Goal: Task Accomplishment & Management: Manage account settings

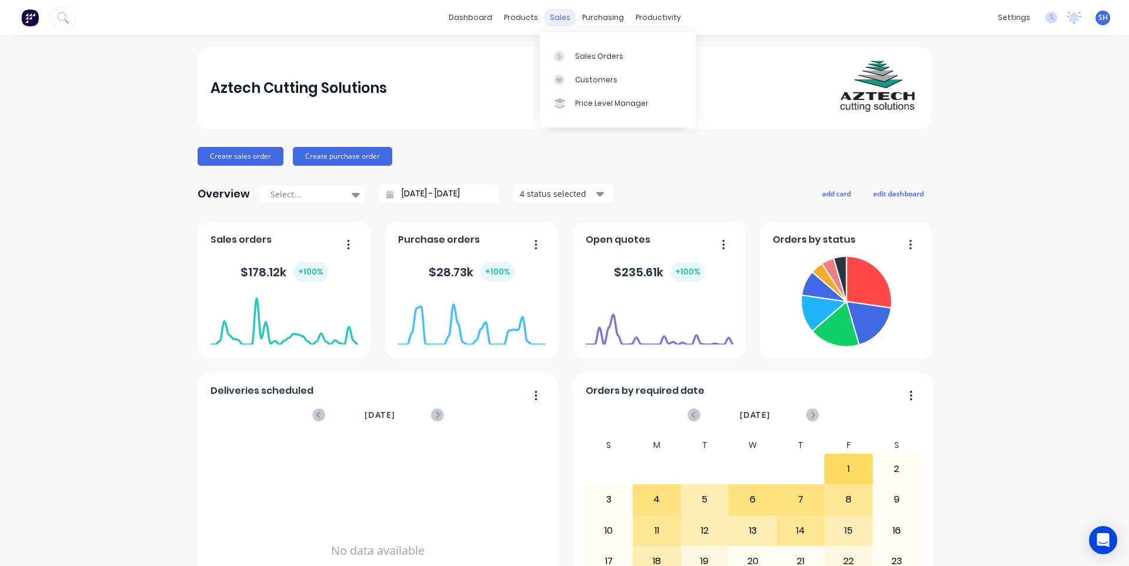
click at [552, 23] on div "sales" at bounding box center [560, 18] width 32 height 18
click at [566, 50] on link "Sales Orders" at bounding box center [618, 56] width 156 height 24
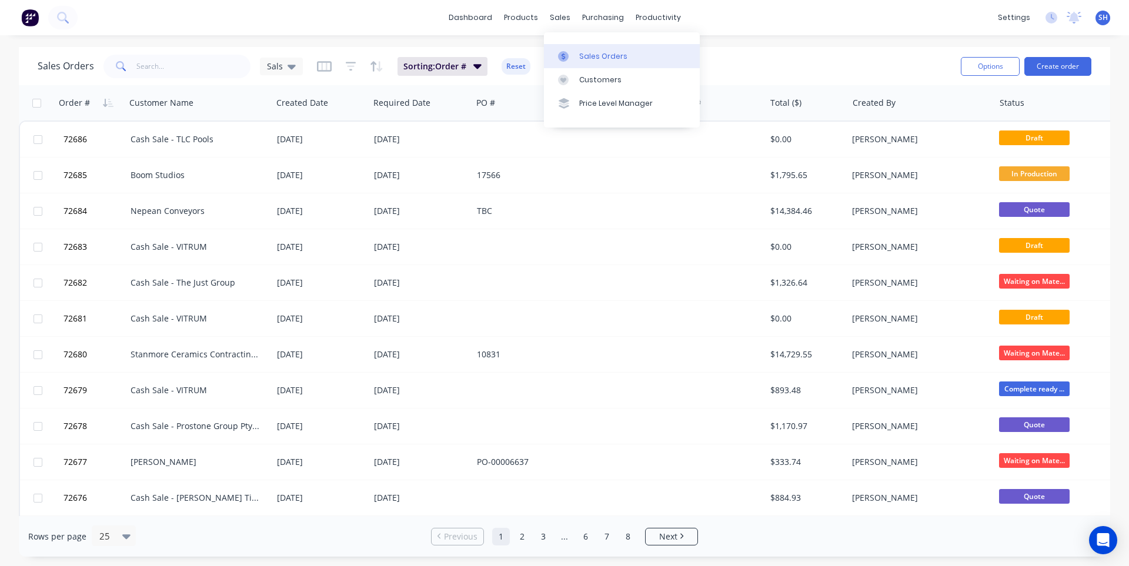
click at [584, 52] on div "Sales Orders" at bounding box center [603, 56] width 48 height 11
click at [671, 57] on div "Workflow" at bounding box center [678, 56] width 35 height 11
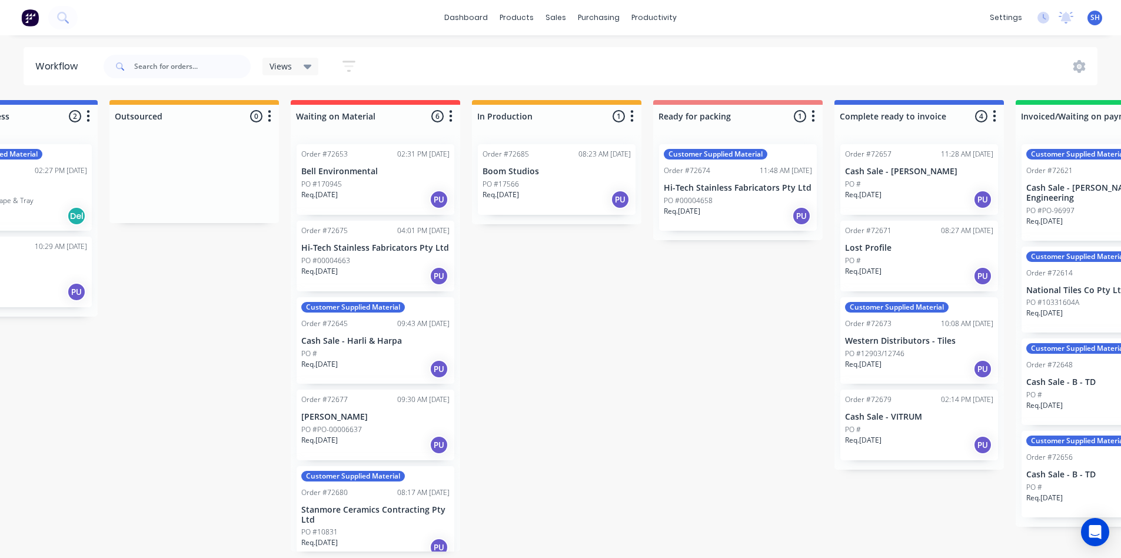
scroll to position [0, 282]
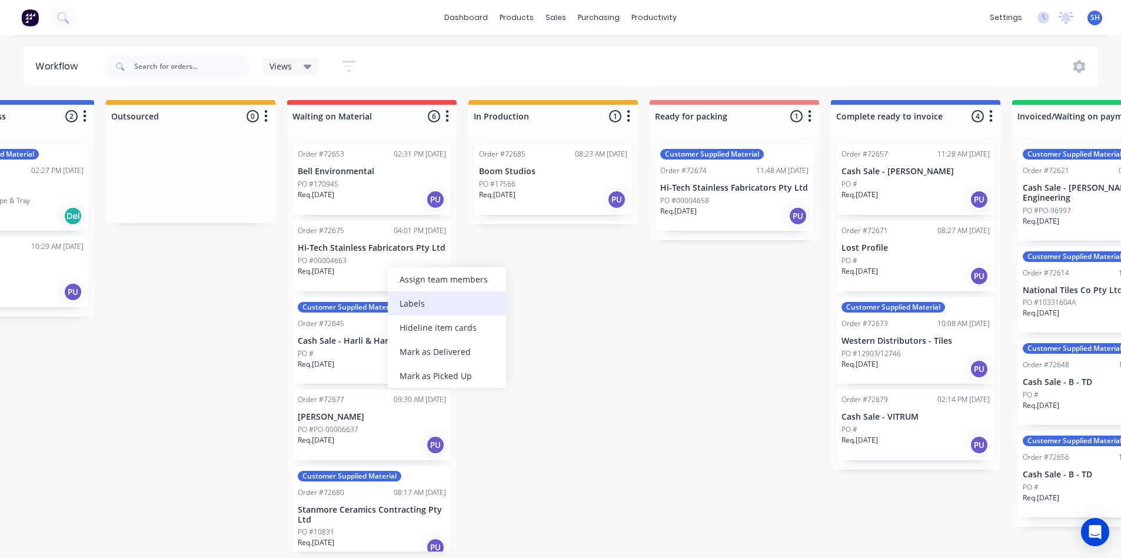
click at [414, 304] on div "Labels" at bounding box center [447, 303] width 118 height 24
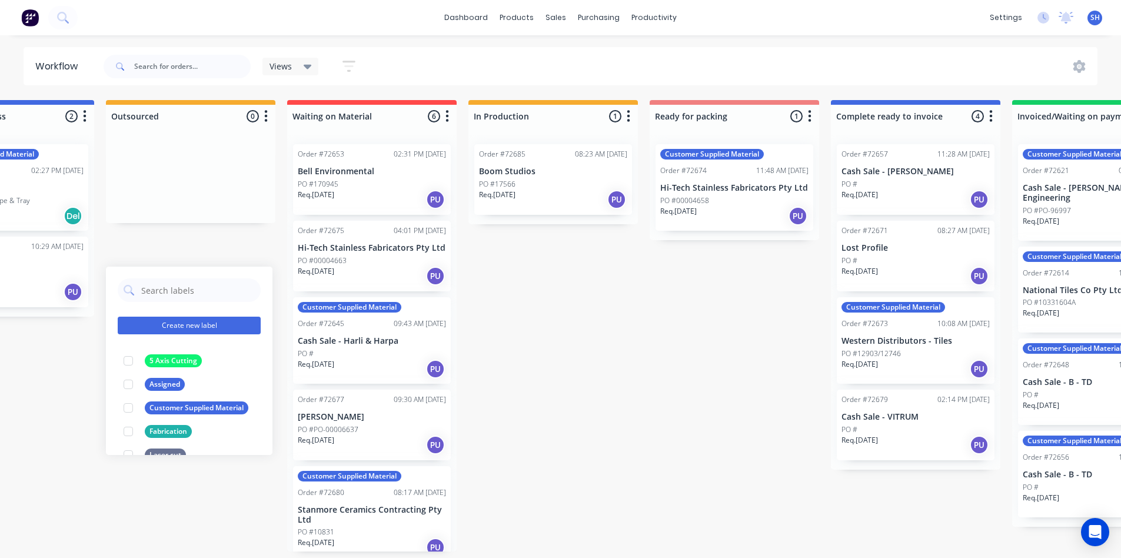
click at [194, 329] on button "Create new label" at bounding box center [189, 325] width 143 height 18
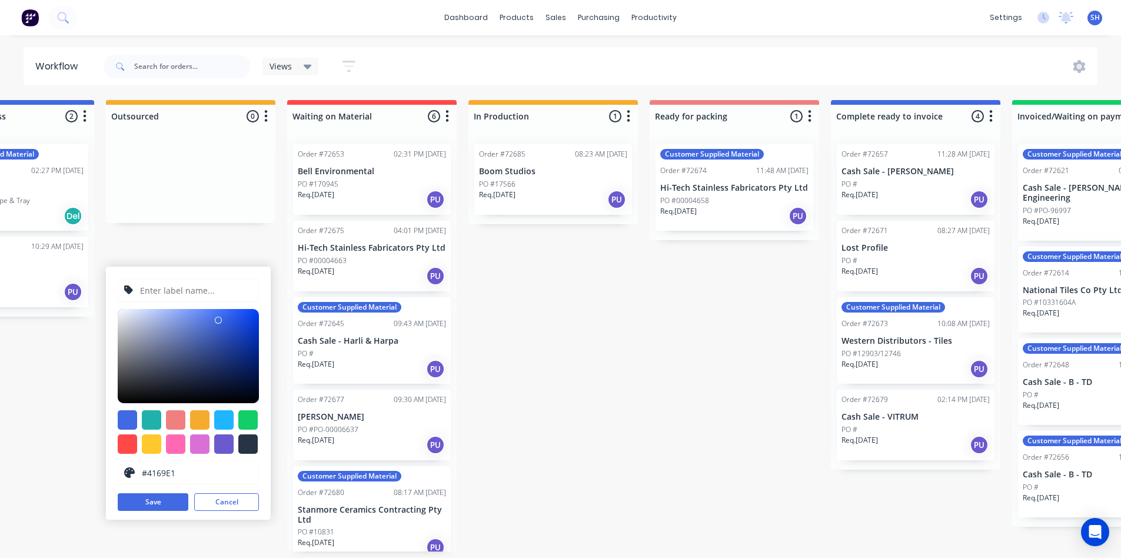
click at [162, 288] on input "text" at bounding box center [196, 290] width 114 height 22
type input "Midway Metals"
click at [246, 421] on div at bounding box center [247, 419] width 19 height 19
type input "#13CE66"
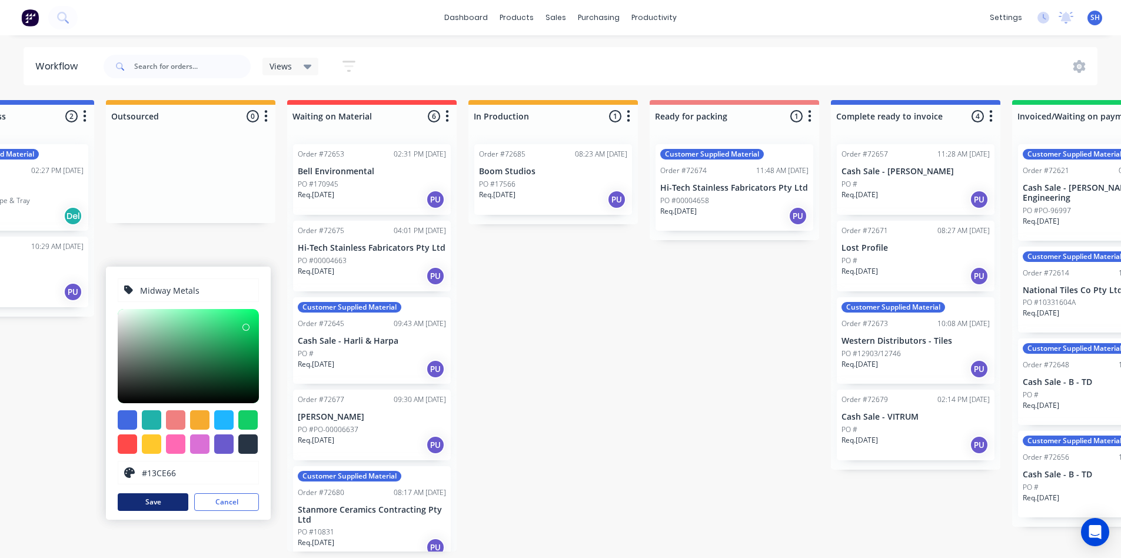
click at [150, 506] on button "Save" at bounding box center [153, 502] width 71 height 18
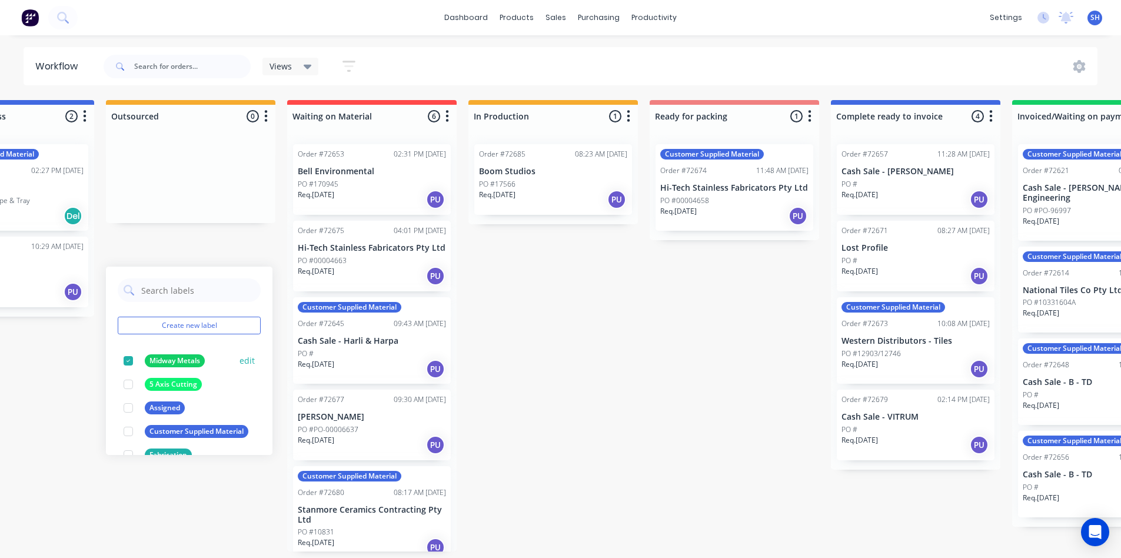
click at [178, 358] on div "Midway Metals" at bounding box center [175, 360] width 60 height 13
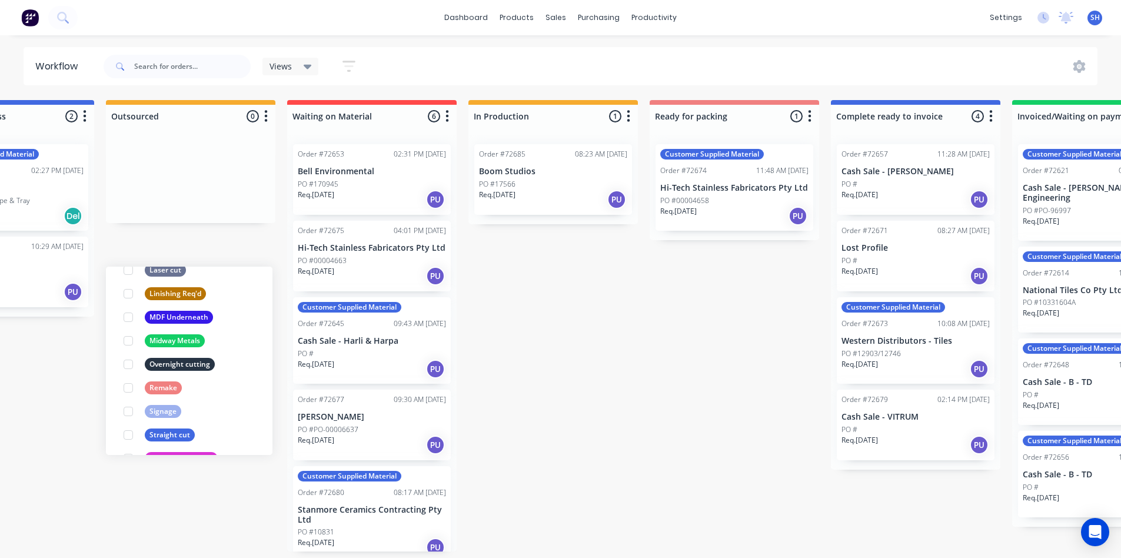
scroll to position [82, 0]
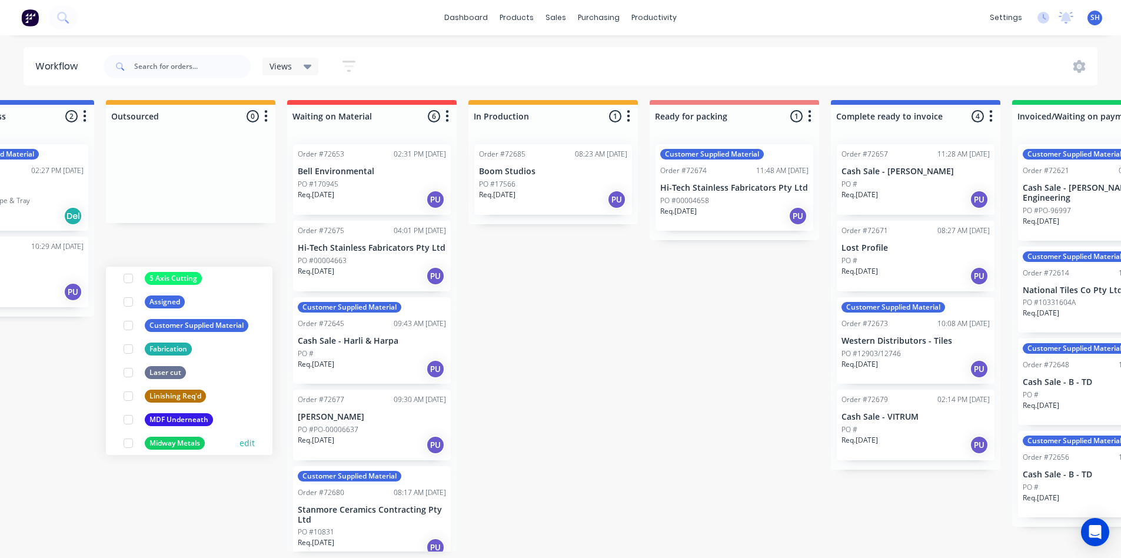
click at [131, 438] on div at bounding box center [128, 443] width 24 height 24
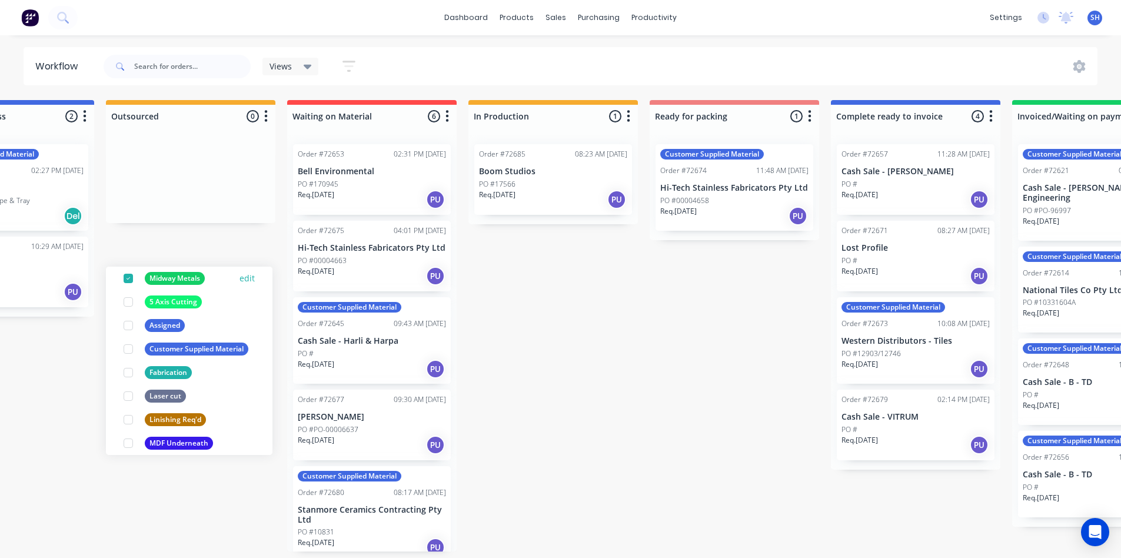
scroll to position [0, 0]
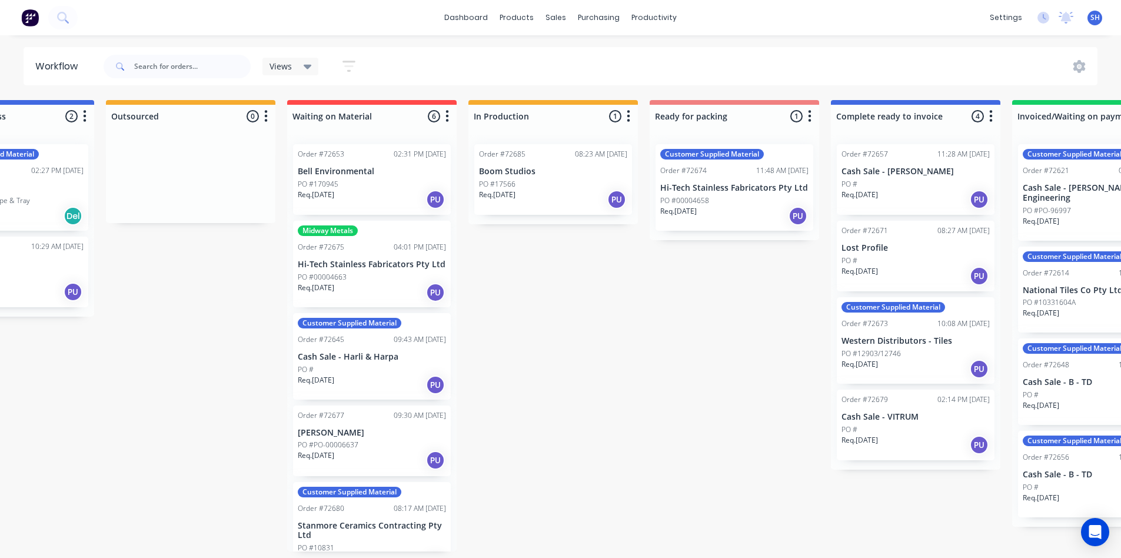
click at [597, 318] on div "Submitted 1 Status colour #273444 hex #273444 Save Cancel Summaries Total order…" at bounding box center [775, 325] width 2132 height 451
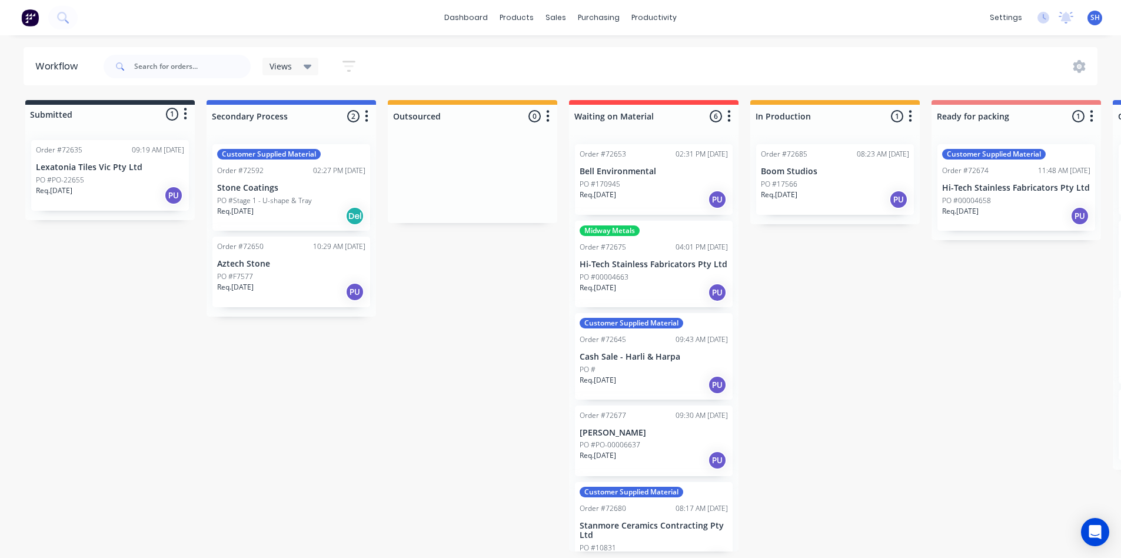
click at [643, 284] on div "Req. [DATE] PU" at bounding box center [653, 292] width 148 height 20
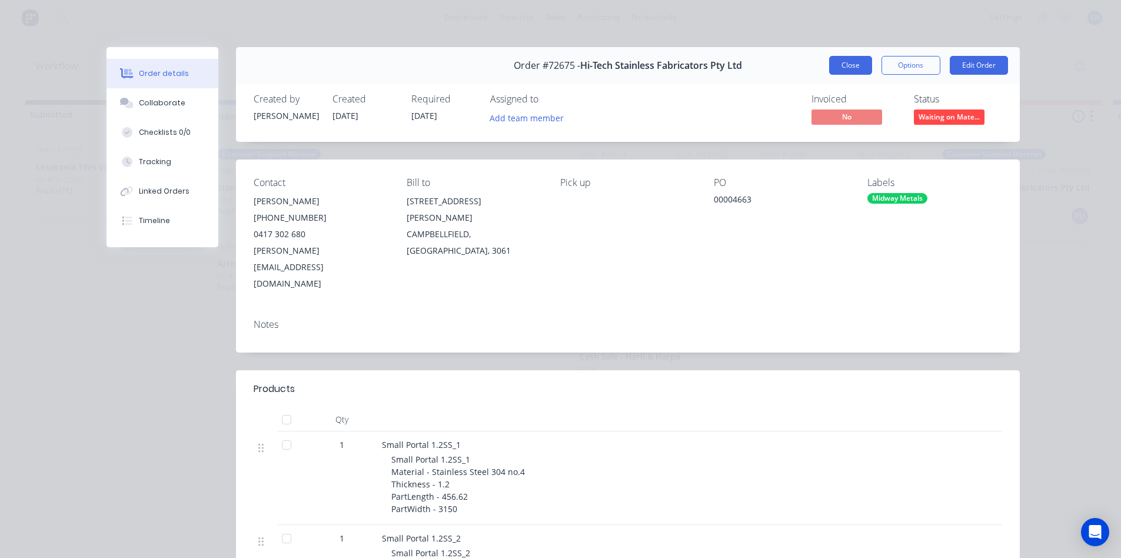
click at [856, 64] on button "Close" at bounding box center [850, 65] width 43 height 19
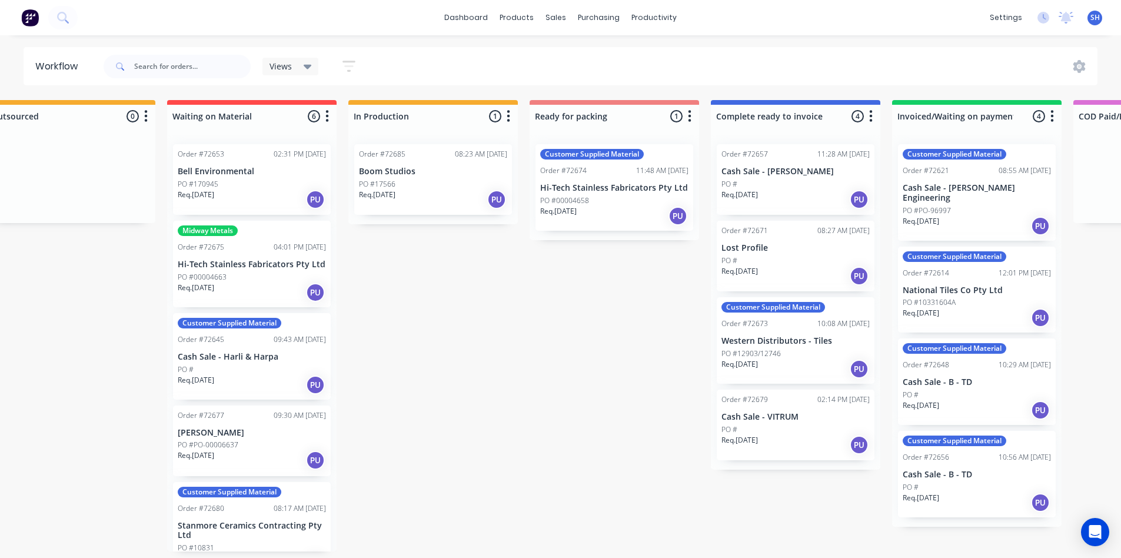
scroll to position [0, 416]
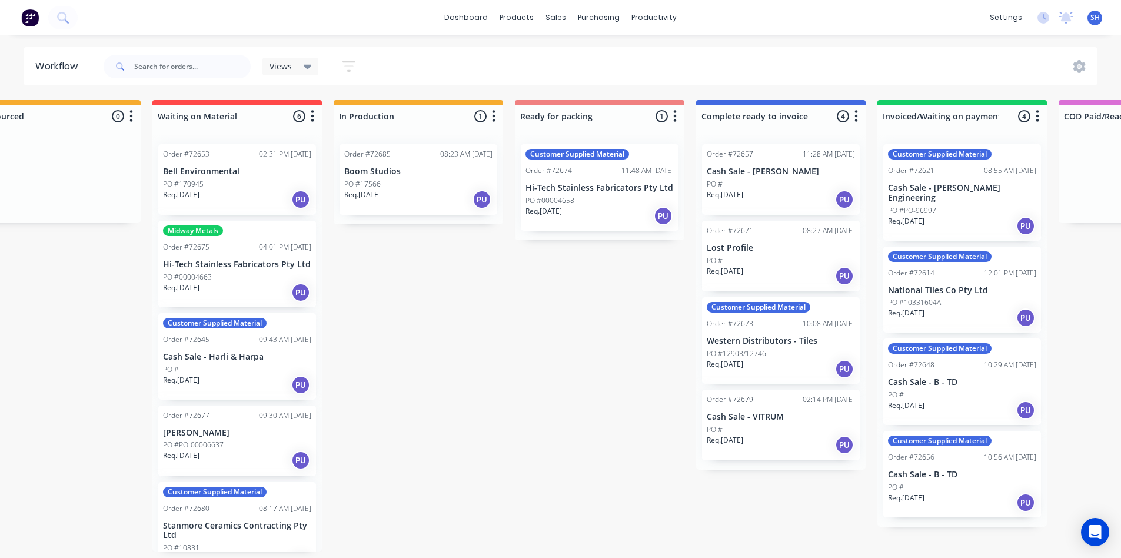
drag, startPoint x: 444, startPoint y: 561, endPoint x: 659, endPoint y: 555, distance: 216.0
click at [659, 551] on div "Submitted 1 Status colour #273444 hex #273444 Save Cancel Summaries Total order…" at bounding box center [641, 325] width 2132 height 451
click at [551, 18] on div "sales" at bounding box center [555, 18] width 32 height 18
click at [573, 59] on link "Sales Orders" at bounding box center [618, 56] width 156 height 24
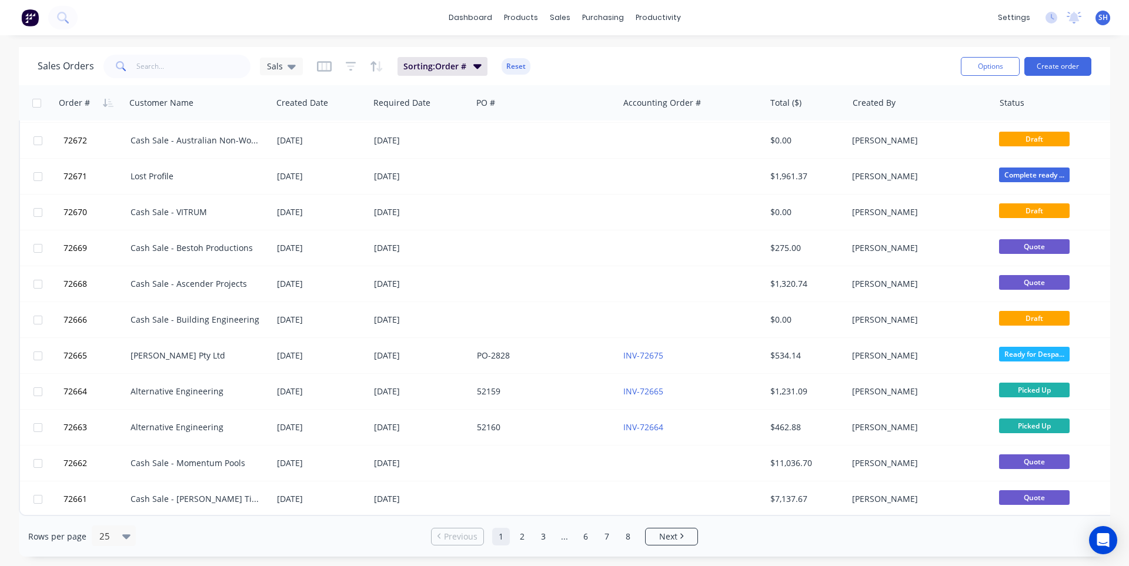
scroll to position [507, 0]
click at [519, 539] on link "2" at bounding box center [522, 537] width 18 height 18
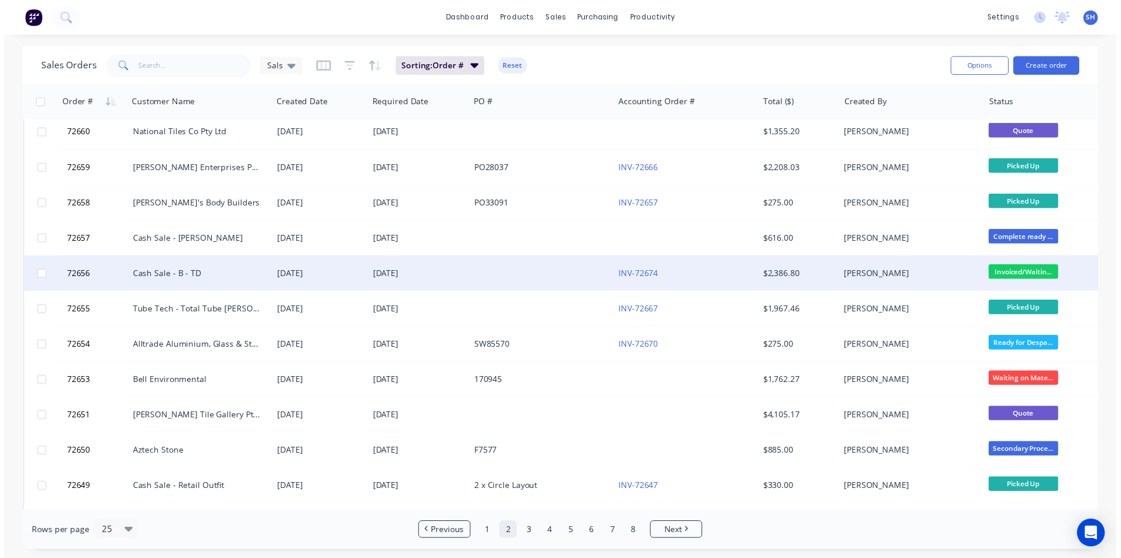
scroll to position [0, 0]
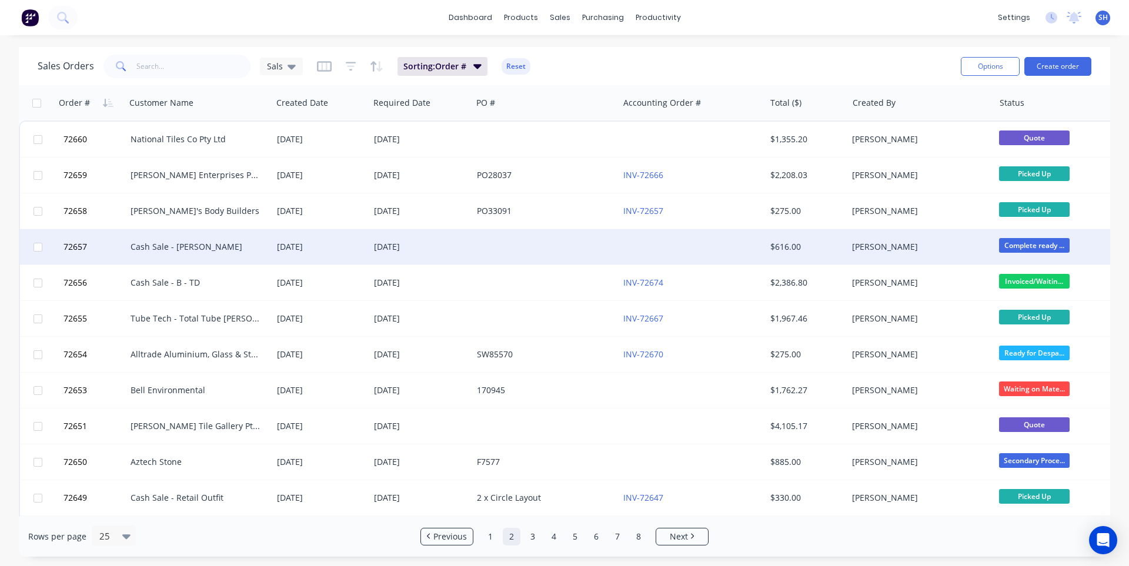
click at [513, 249] on div at bounding box center [545, 246] width 146 height 35
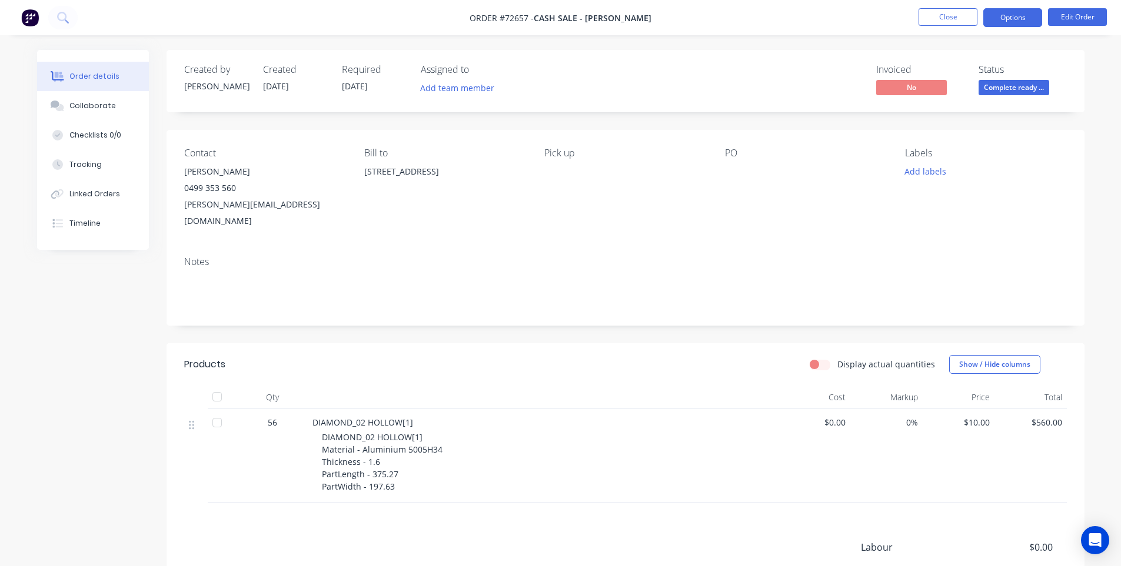
click at [1008, 18] on button "Options" at bounding box center [1012, 17] width 59 height 19
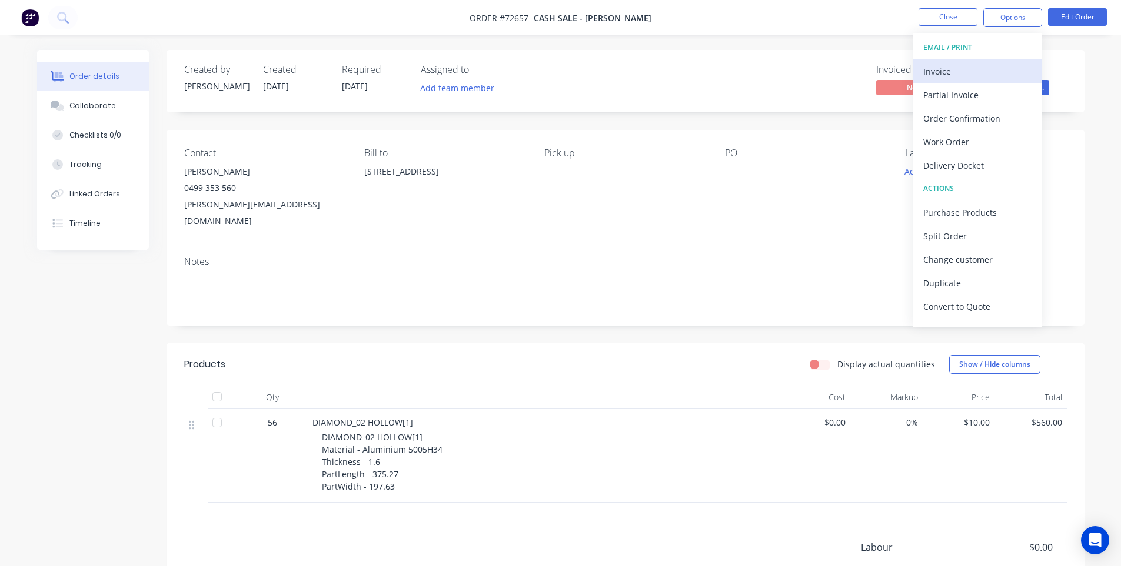
click at [975, 71] on div "Invoice" at bounding box center [977, 71] width 108 height 17
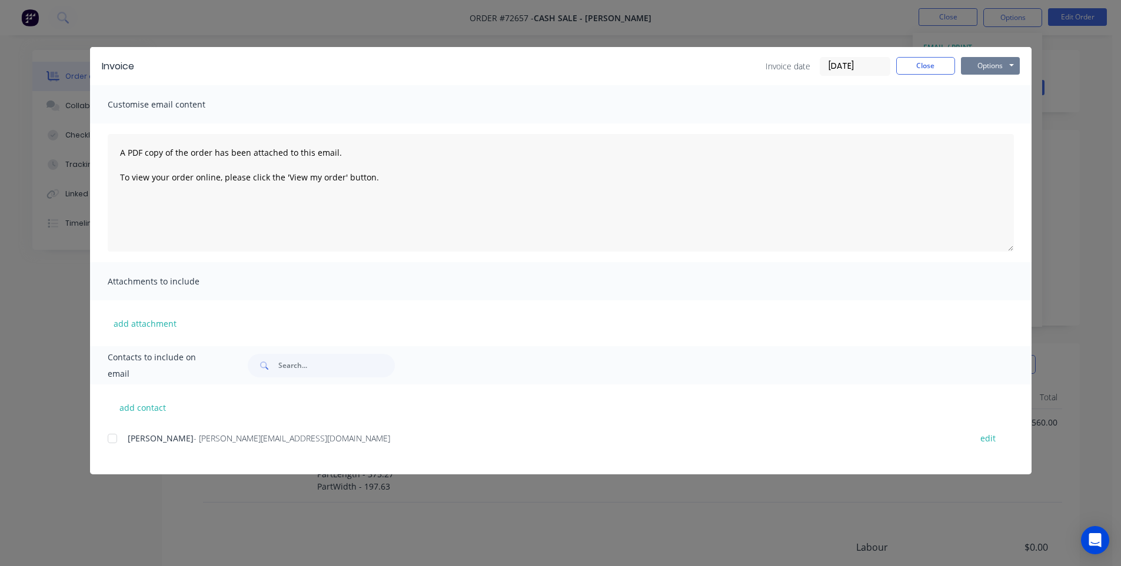
click at [976, 59] on button "Options" at bounding box center [990, 66] width 59 height 18
click at [983, 102] on button "Print" at bounding box center [998, 105] width 75 height 19
click at [927, 66] on button "Close" at bounding box center [925, 66] width 59 height 18
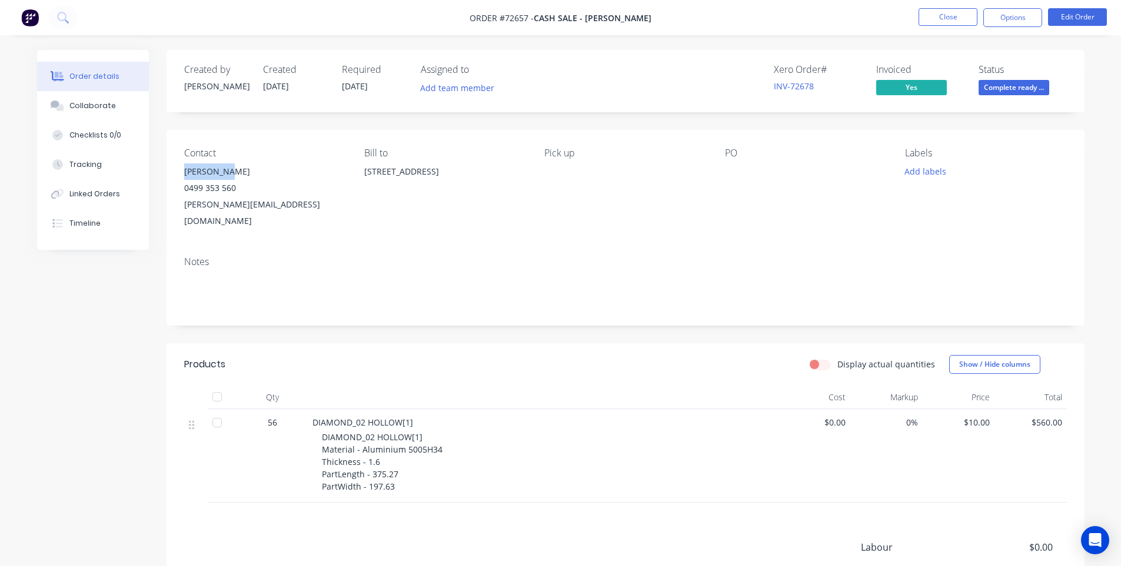
drag, startPoint x: 232, startPoint y: 171, endPoint x: 182, endPoint y: 177, distance: 50.4
click at [182, 177] on div "Contact [PERSON_NAME] [PHONE_NUMBER] [EMAIL_ADDRESS][DOMAIN_NAME] Bill to [STRE…" at bounding box center [625, 188] width 918 height 117
copy div "[PERSON_NAME]"
drag, startPoint x: 274, startPoint y: 208, endPoint x: 182, endPoint y: 213, distance: 92.5
click at [182, 213] on div "Contact [PERSON_NAME] [PHONE_NUMBER] [EMAIL_ADDRESS][DOMAIN_NAME] Bill to [STRE…" at bounding box center [625, 188] width 918 height 117
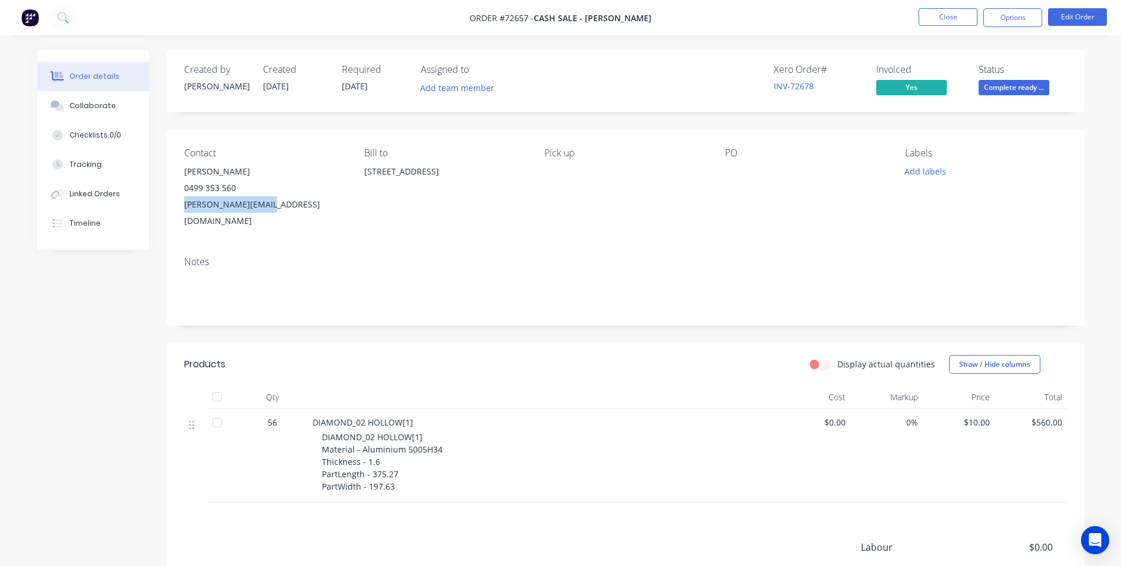
copy div "[PERSON_NAME][EMAIL_ADDRESS][DOMAIN_NAME]"
drag, startPoint x: 238, startPoint y: 190, endPoint x: 182, endPoint y: 192, distance: 55.9
click at [182, 192] on div "Contact [PERSON_NAME] [PHONE_NUMBER] [EMAIL_ADDRESS][DOMAIN_NAME] Bill to [STRE…" at bounding box center [625, 188] width 918 height 117
copy div "0499 353 560"
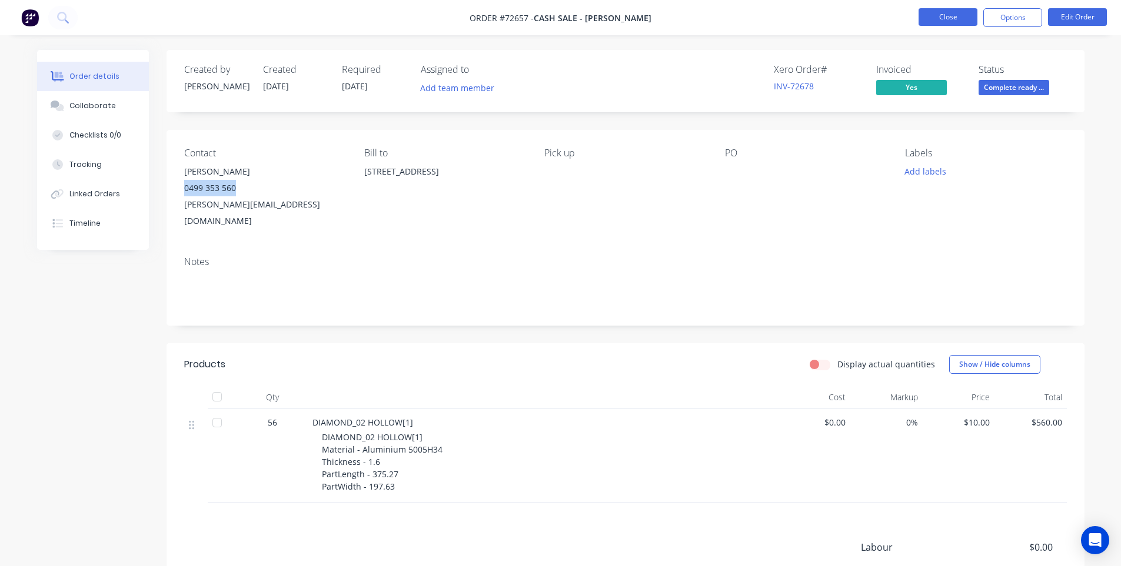
click at [942, 24] on button "Close" at bounding box center [947, 17] width 59 height 18
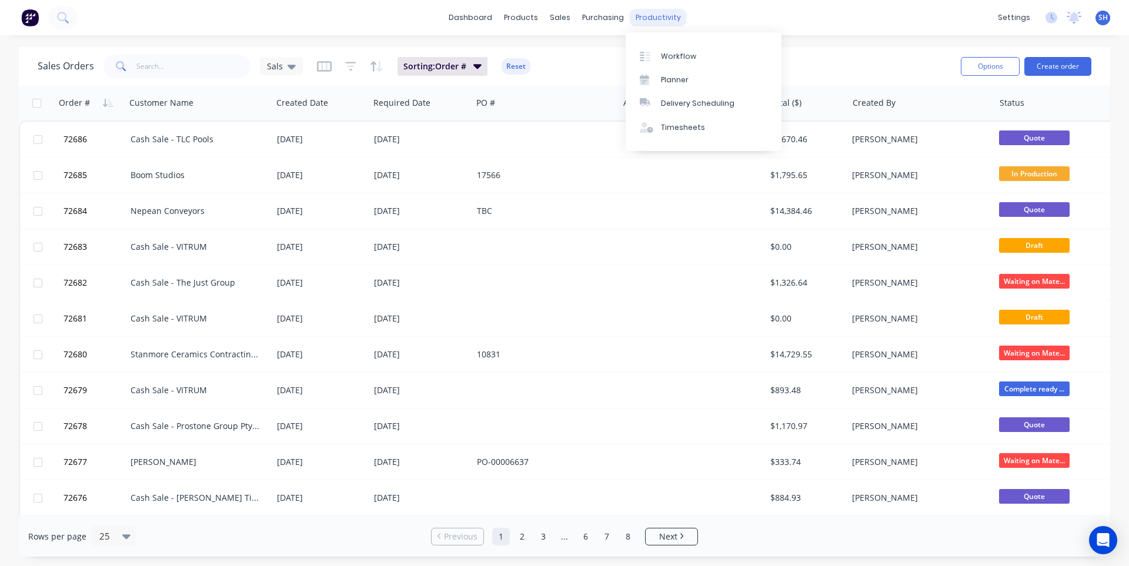
click at [645, 21] on div "productivity" at bounding box center [658, 18] width 57 height 18
click at [662, 49] on link "Workflow" at bounding box center [704, 56] width 156 height 24
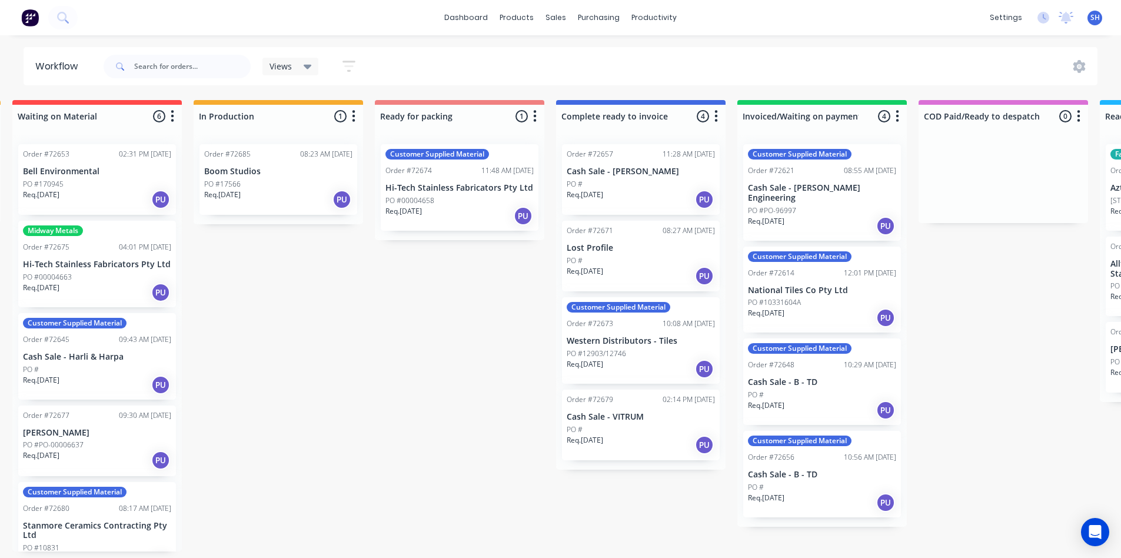
scroll to position [0, 560]
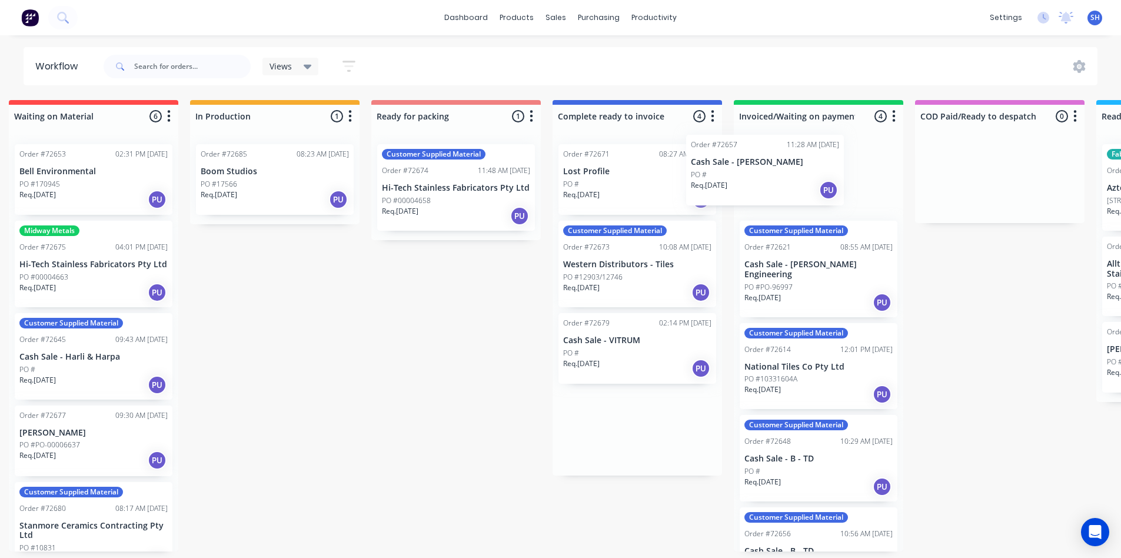
drag, startPoint x: 630, startPoint y: 192, endPoint x: 761, endPoint y: 182, distance: 130.9
click at [761, 182] on div "Submitted 1 Status colour #273444 hex #273444 Save Cancel Summaries Total order…" at bounding box center [497, 325] width 2132 height 451
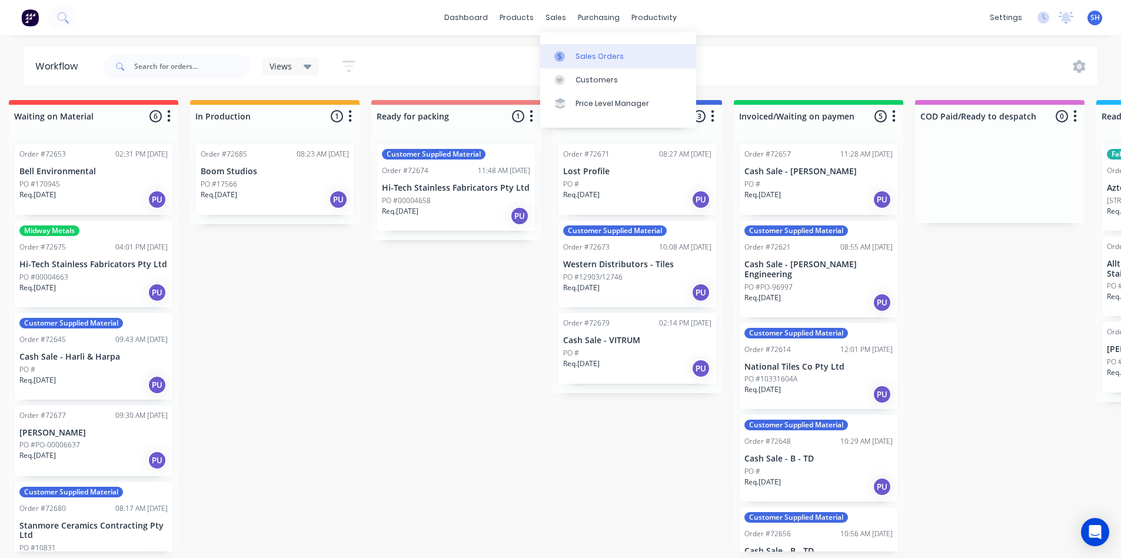
click at [582, 56] on div "Sales Orders" at bounding box center [599, 56] width 48 height 11
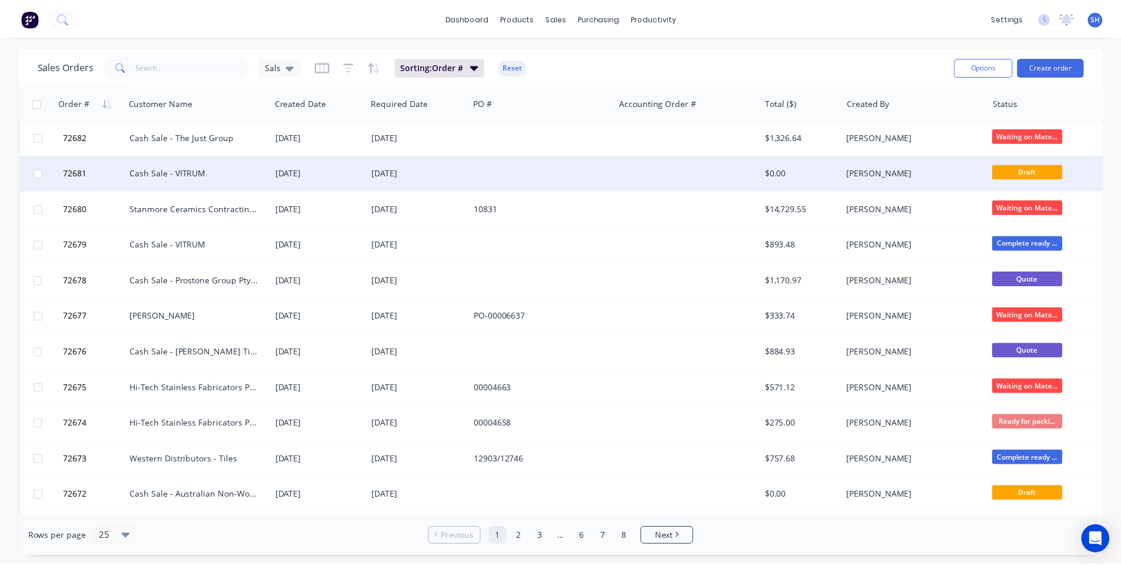
scroll to position [294, 0]
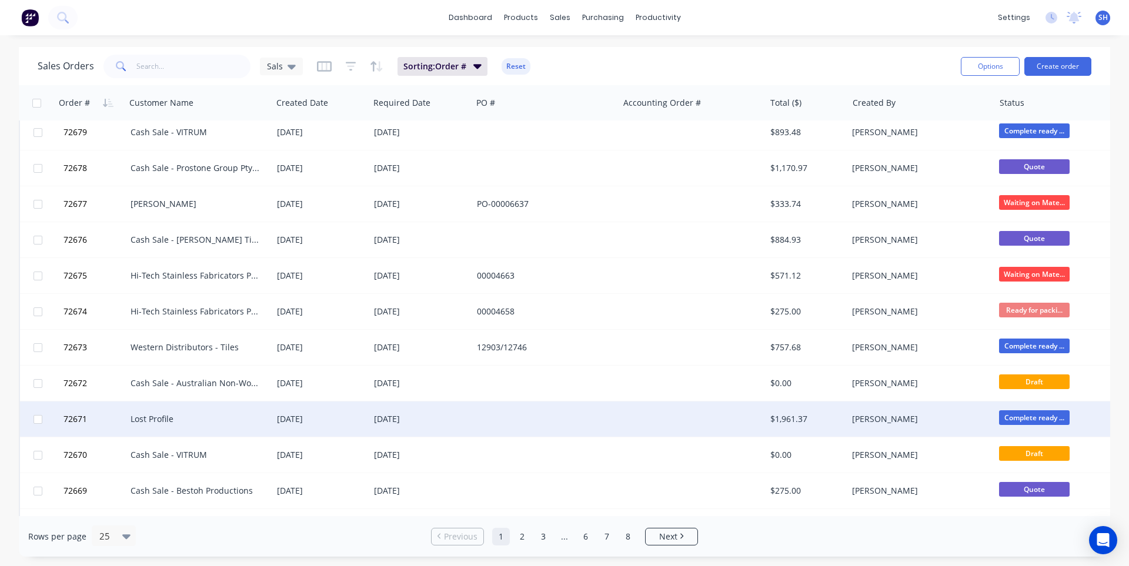
click at [435, 418] on div "[DATE]" at bounding box center [421, 420] width 94 height 12
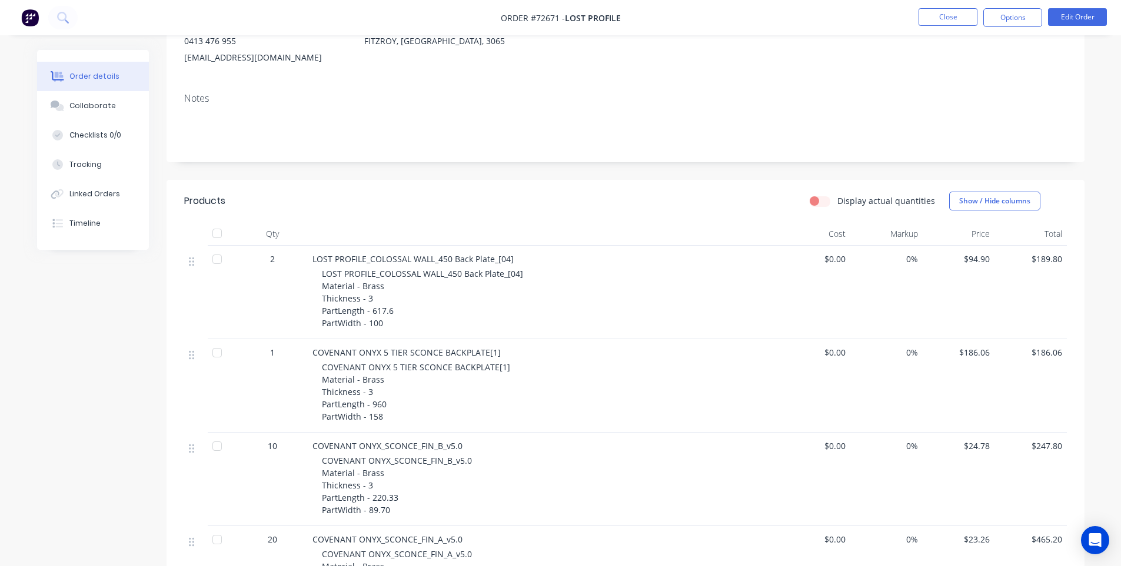
scroll to position [126, 0]
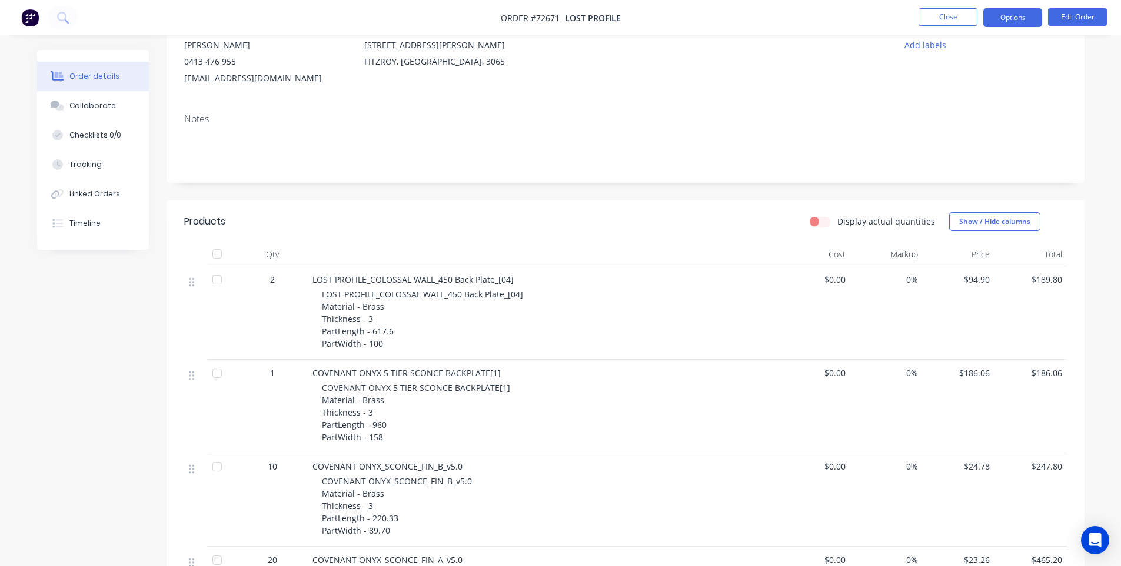
click at [1013, 22] on button "Options" at bounding box center [1012, 17] width 59 height 19
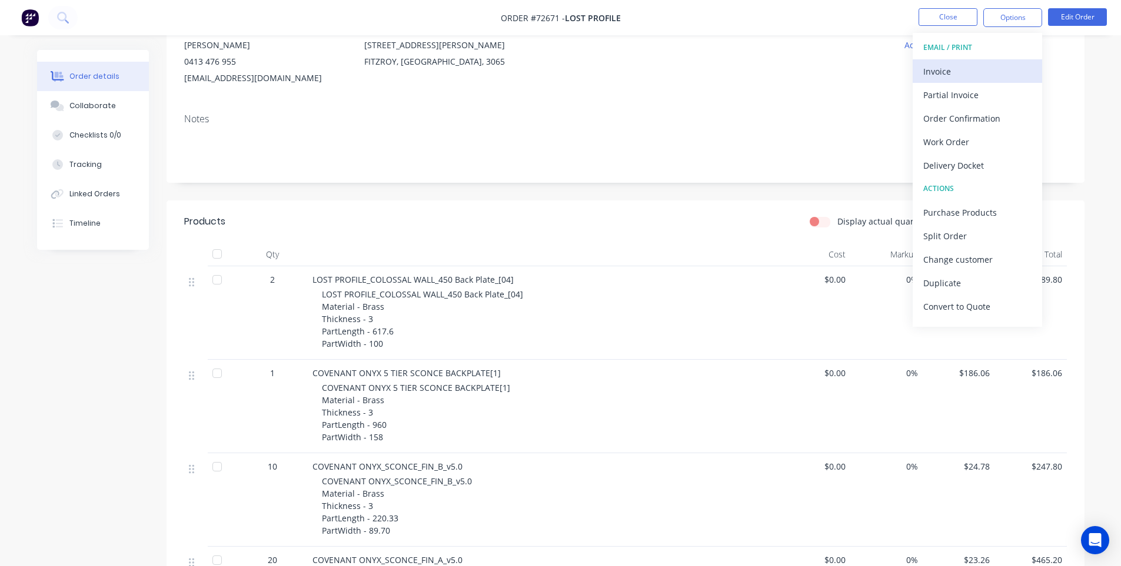
click at [968, 76] on div "Invoice" at bounding box center [977, 71] width 108 height 17
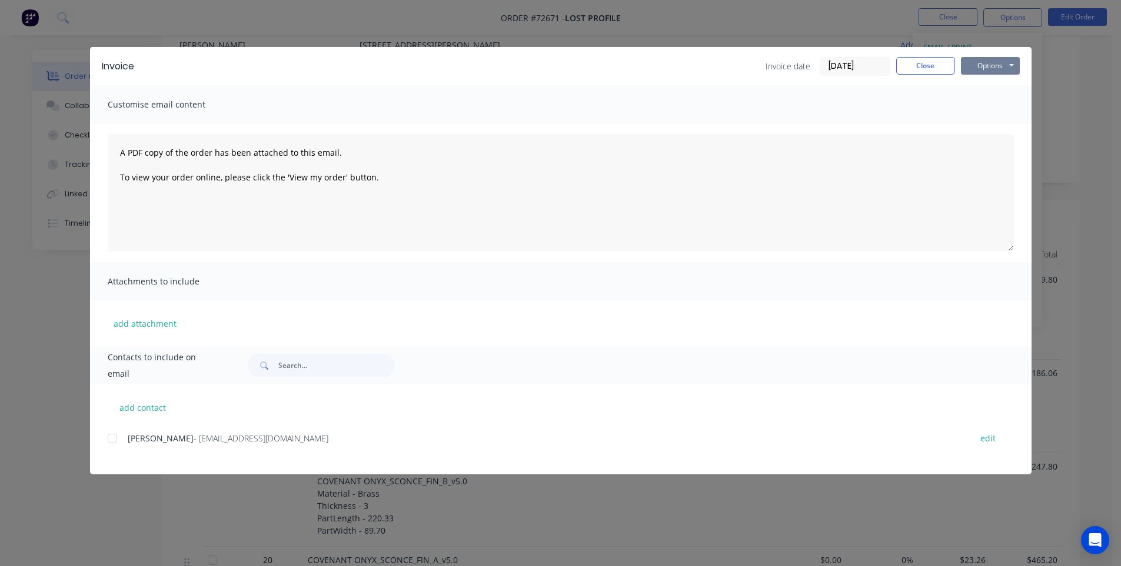
click at [987, 61] on button "Options" at bounding box center [990, 66] width 59 height 18
click at [986, 106] on button "Print" at bounding box center [998, 105] width 75 height 19
click at [913, 71] on button "Close" at bounding box center [925, 66] width 59 height 18
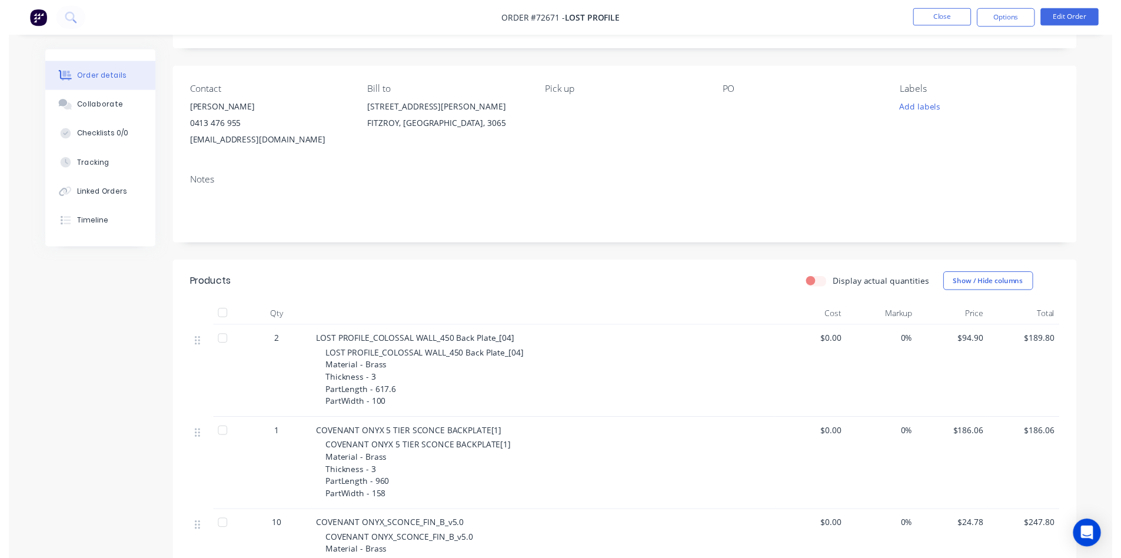
scroll to position [0, 0]
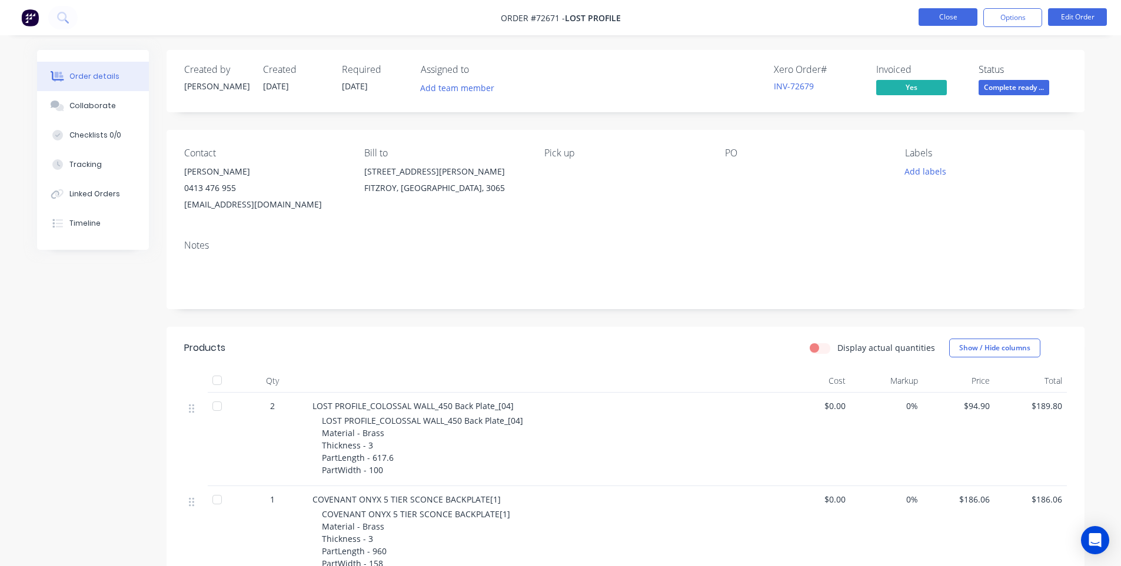
click at [948, 12] on button "Close" at bounding box center [947, 17] width 59 height 18
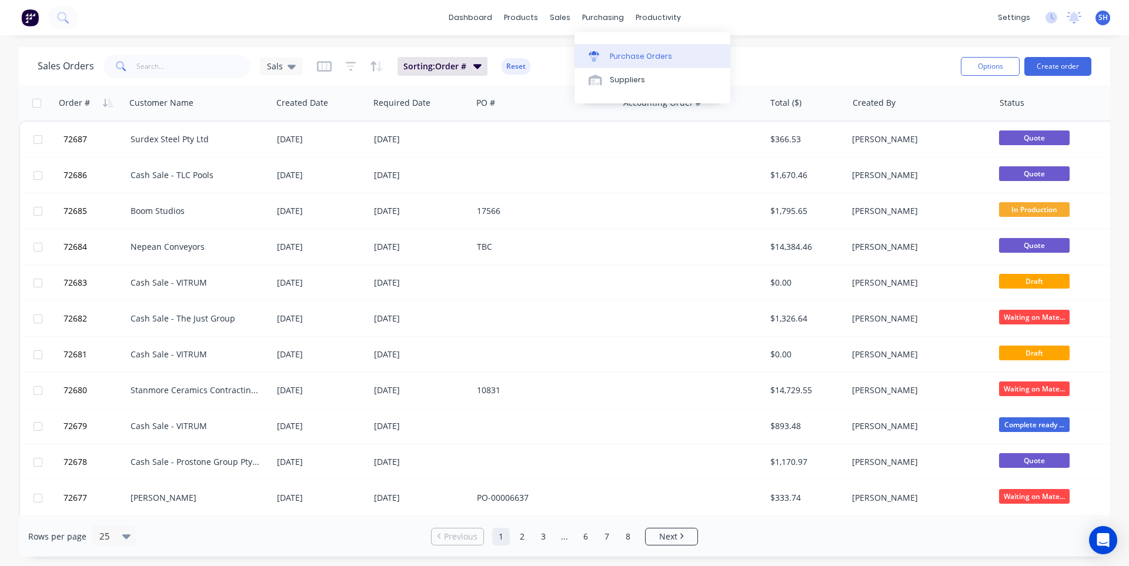
click at [626, 55] on div "Purchase Orders" at bounding box center [641, 56] width 62 height 11
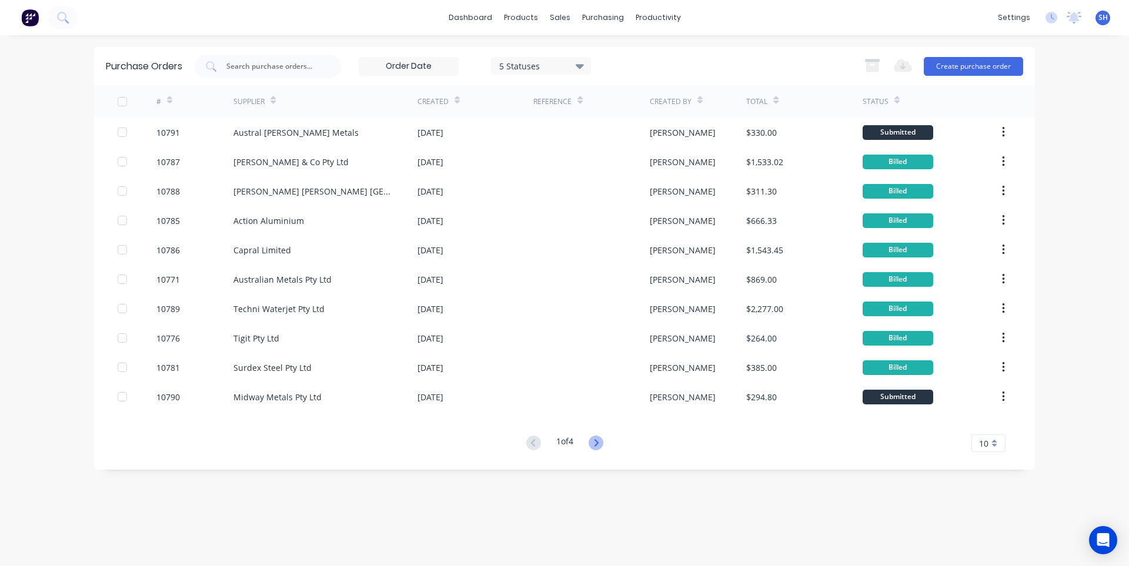
click at [601, 447] on icon at bounding box center [596, 443] width 15 height 15
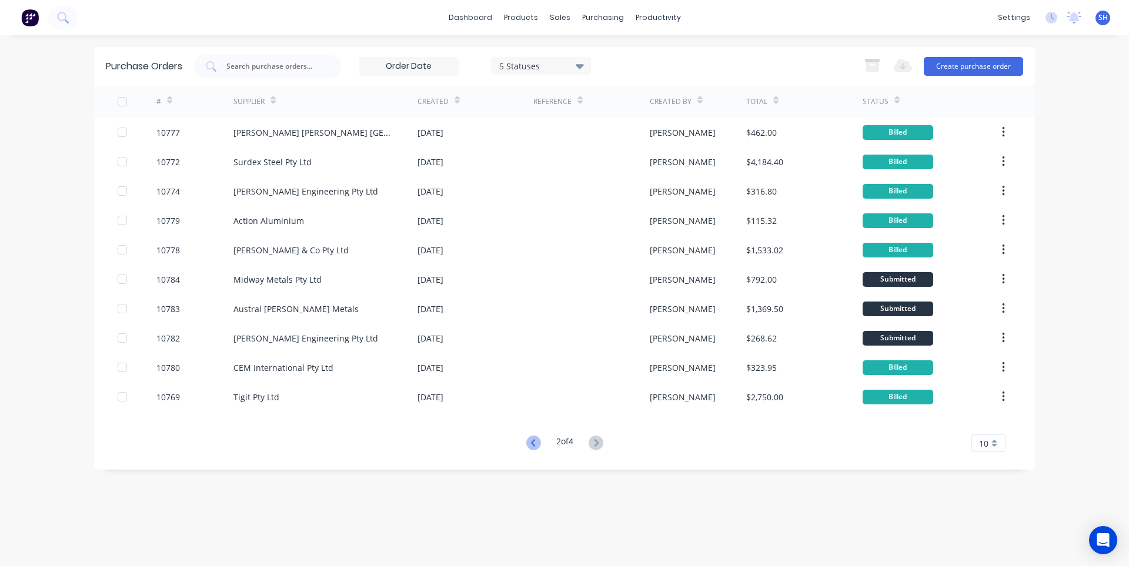
click at [533, 442] on icon at bounding box center [533, 443] width 15 height 15
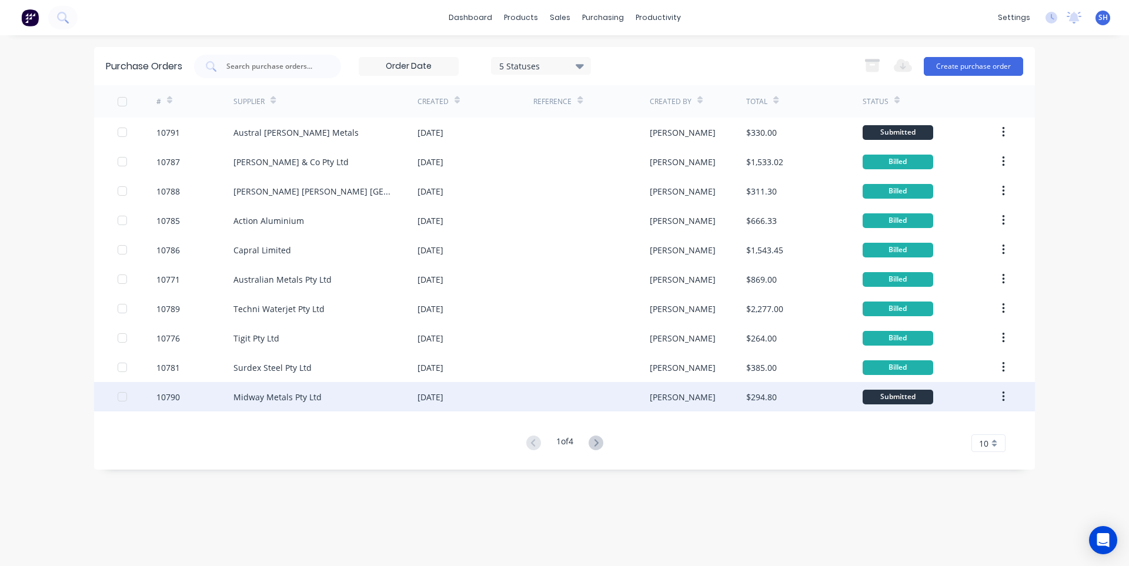
click at [325, 391] on div "Midway Metals Pty Ltd" at bounding box center [326, 396] width 184 height 29
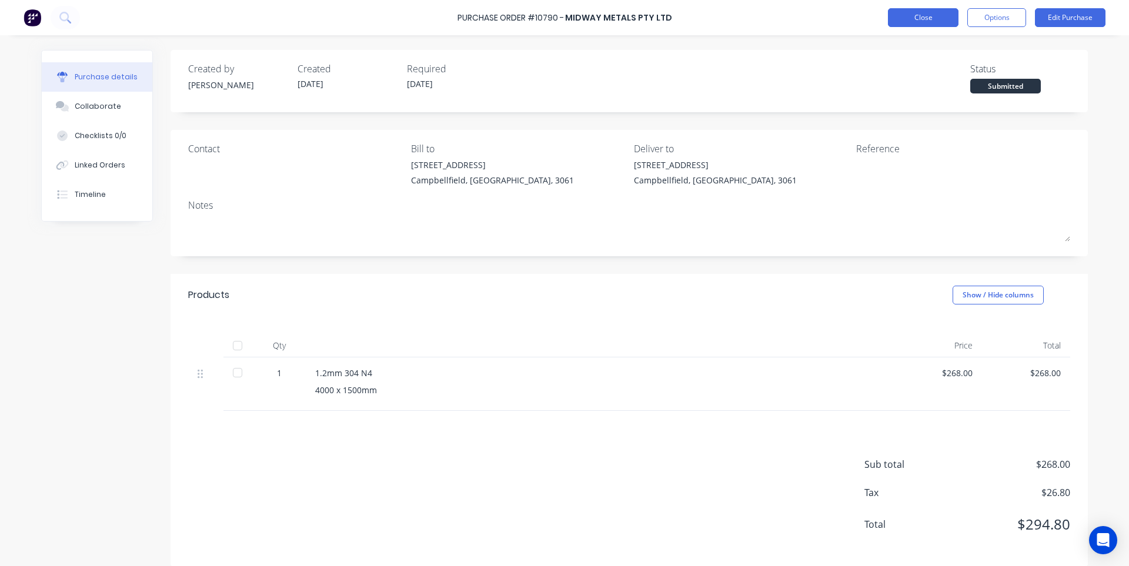
click at [893, 21] on button "Close" at bounding box center [923, 17] width 71 height 19
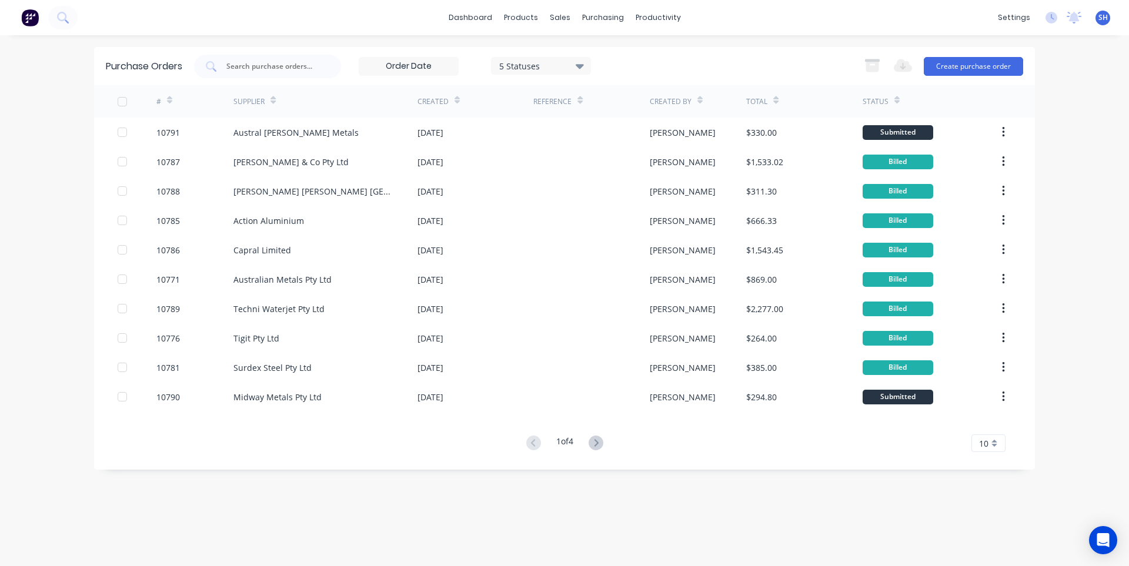
click at [598, 442] on icon at bounding box center [596, 442] width 4 height 7
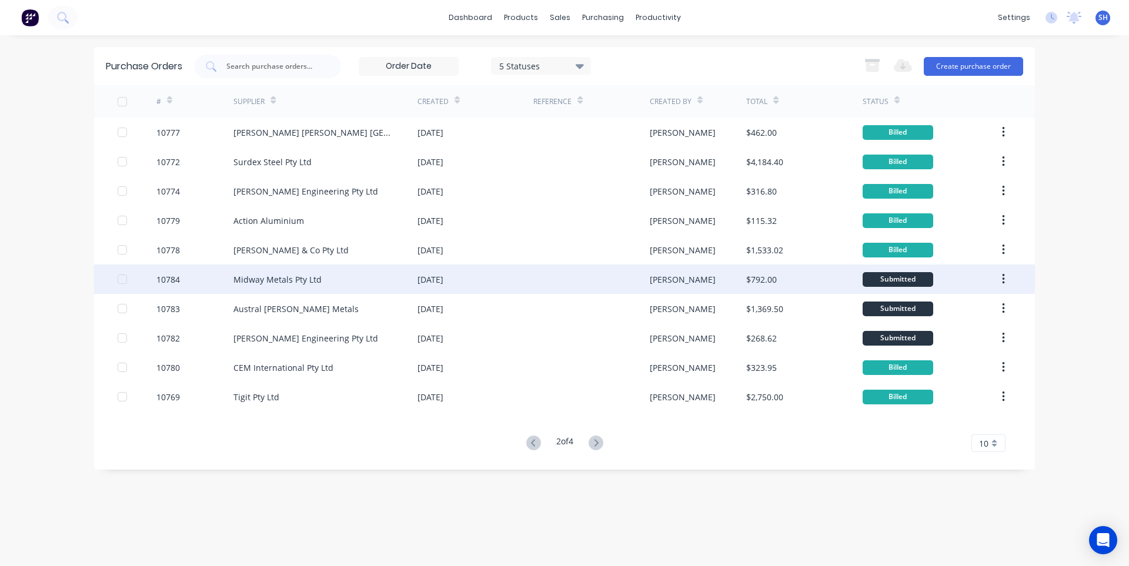
click at [368, 280] on div "Midway Metals Pty Ltd" at bounding box center [326, 279] width 184 height 29
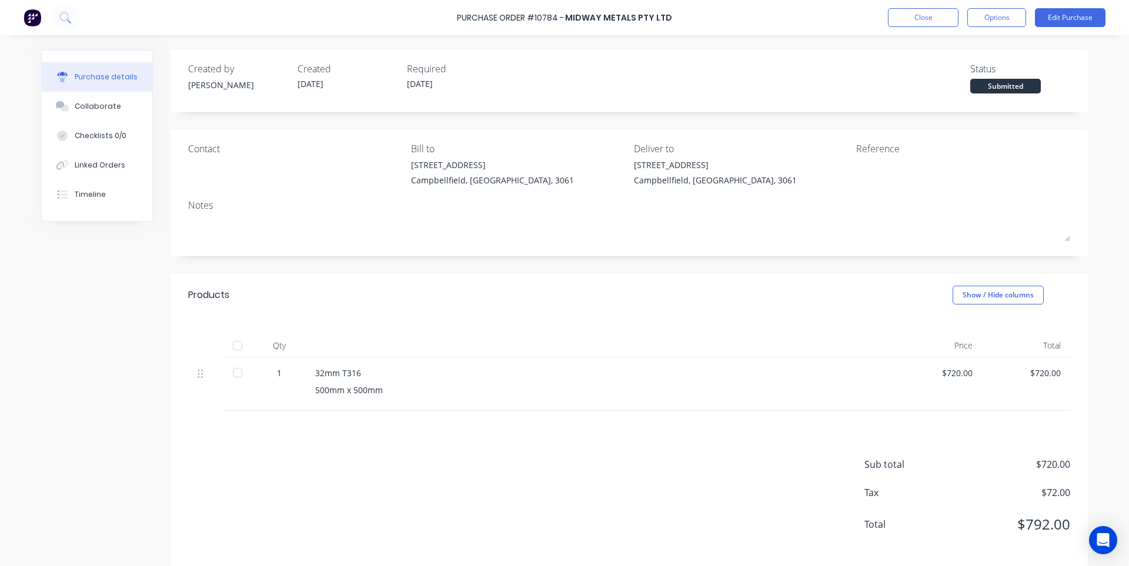
click at [920, 28] on div "Purchase Order #10784 - Midway Metals Pty Ltd Close Options Edit Purchase" at bounding box center [564, 17] width 1129 height 35
click at [915, 23] on button "Close" at bounding box center [923, 17] width 71 height 19
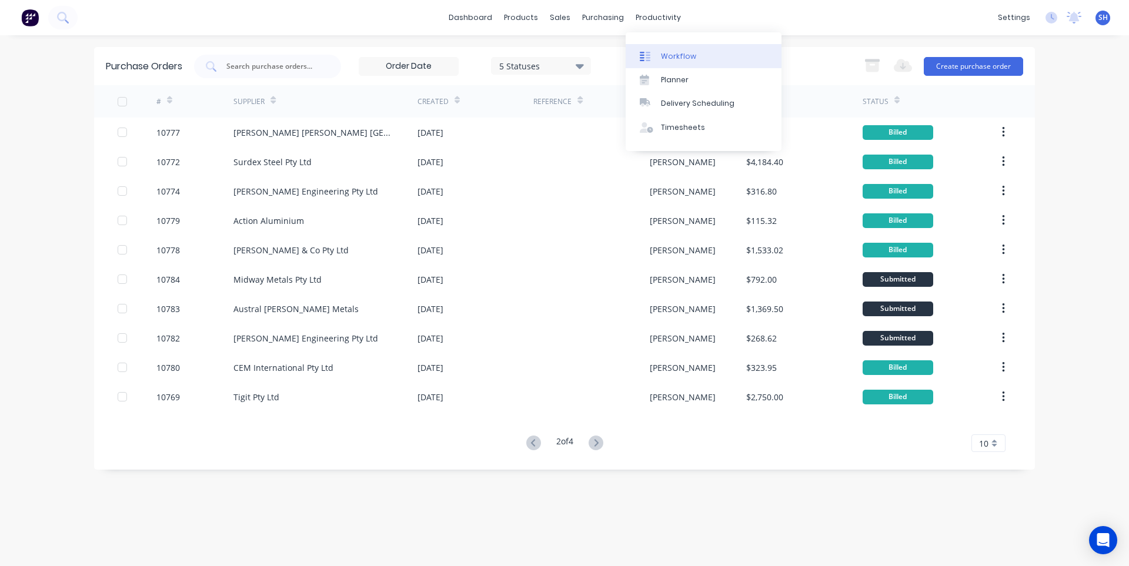
click at [669, 52] on div "Workflow" at bounding box center [678, 56] width 35 height 11
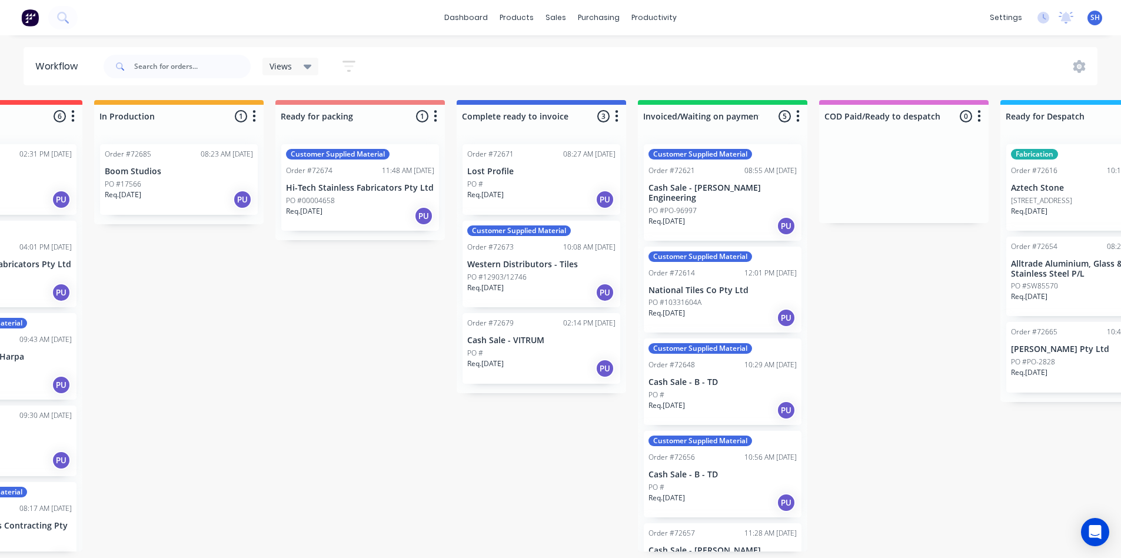
scroll to position [0, 659]
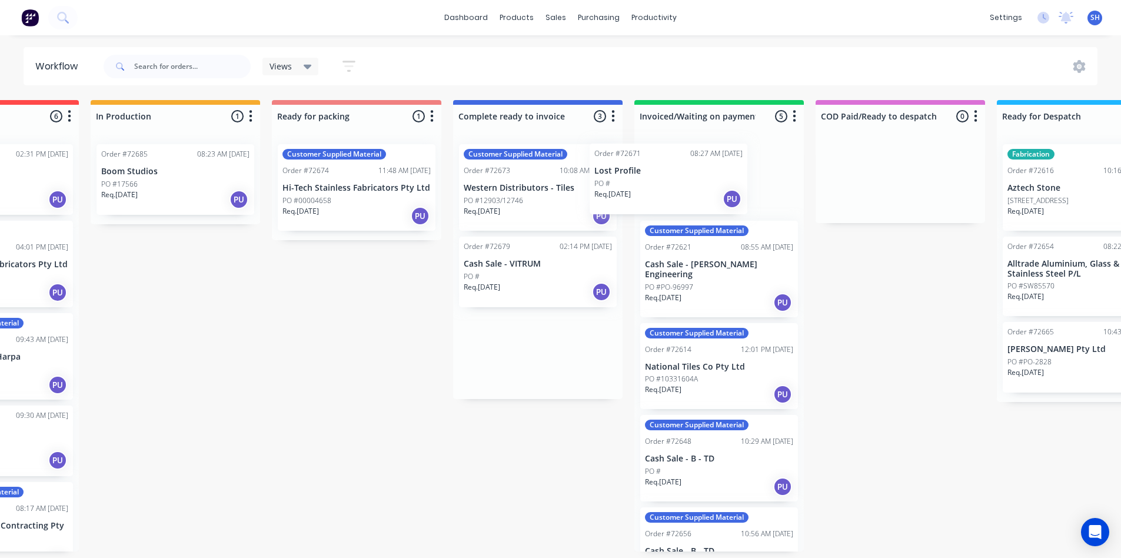
drag, startPoint x: 529, startPoint y: 191, endPoint x: 671, endPoint y: 191, distance: 141.2
click at [671, 191] on div "Submitted 1 Status colour #273444 hex #273444 Save Cancel Summaries Total order…" at bounding box center [398, 325] width 2132 height 451
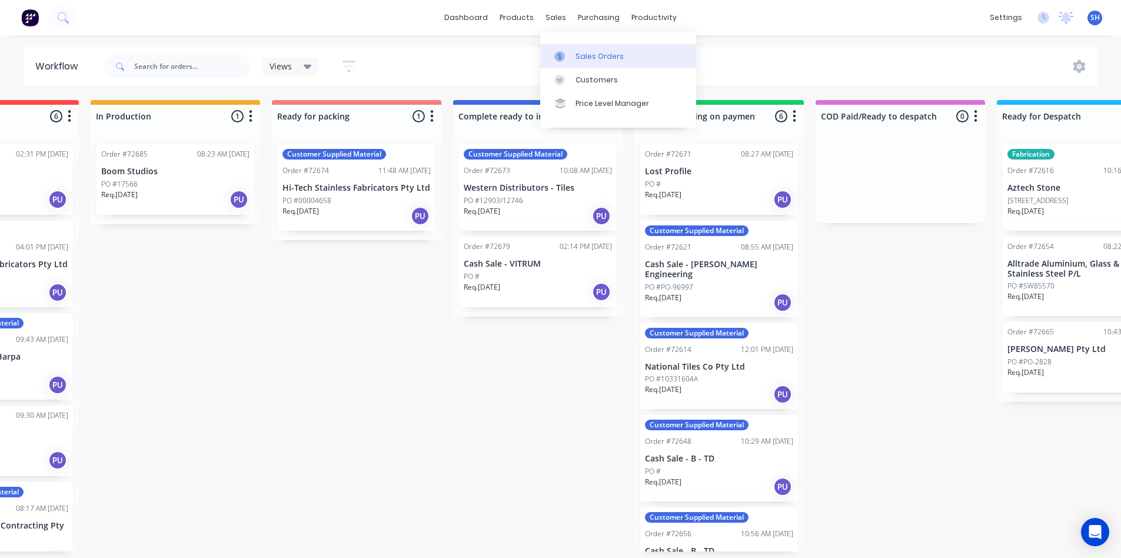
click at [576, 58] on div "Sales Orders" at bounding box center [599, 56] width 48 height 11
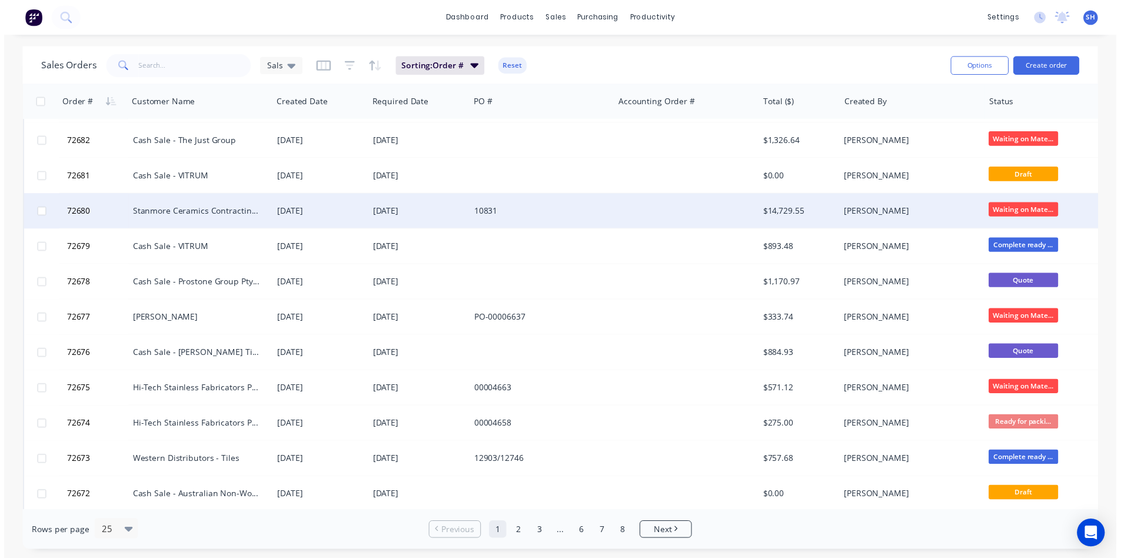
scroll to position [235, 0]
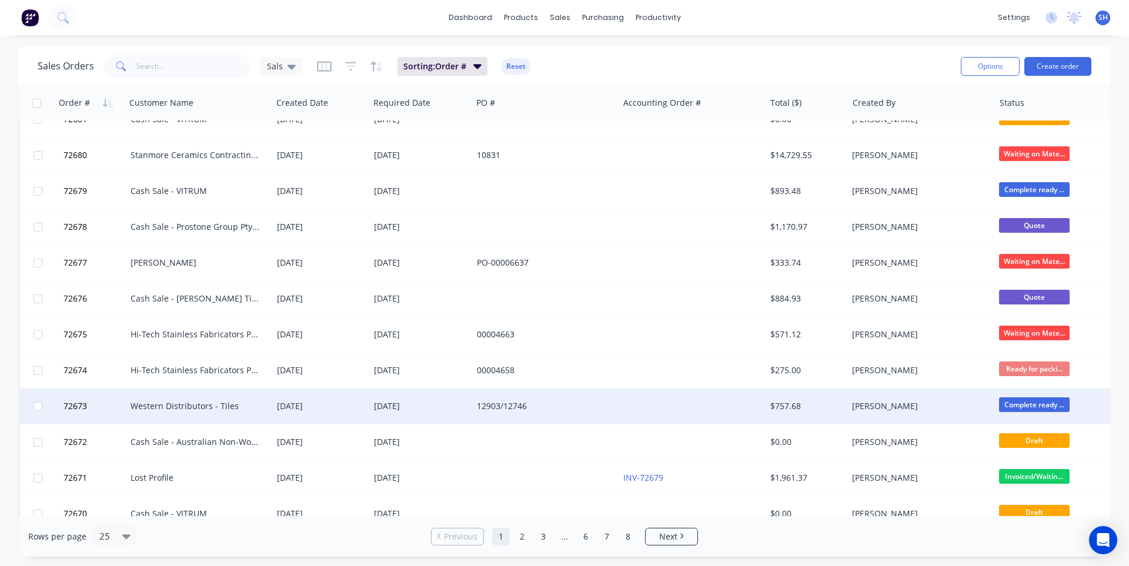
click at [355, 411] on div "[DATE]" at bounding box center [321, 407] width 88 height 12
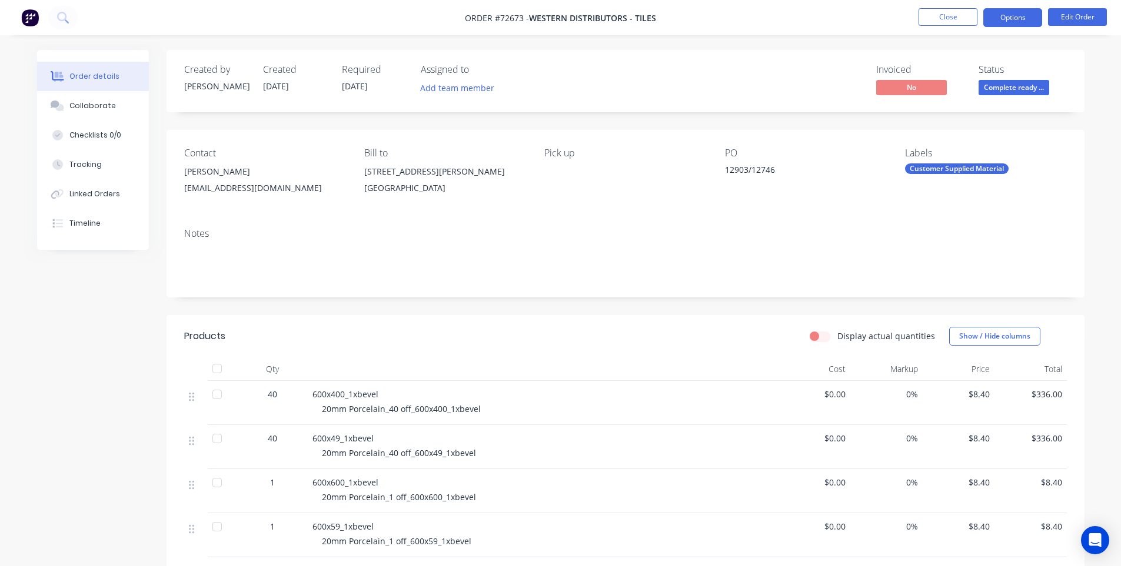
click at [1013, 23] on button "Options" at bounding box center [1012, 17] width 59 height 19
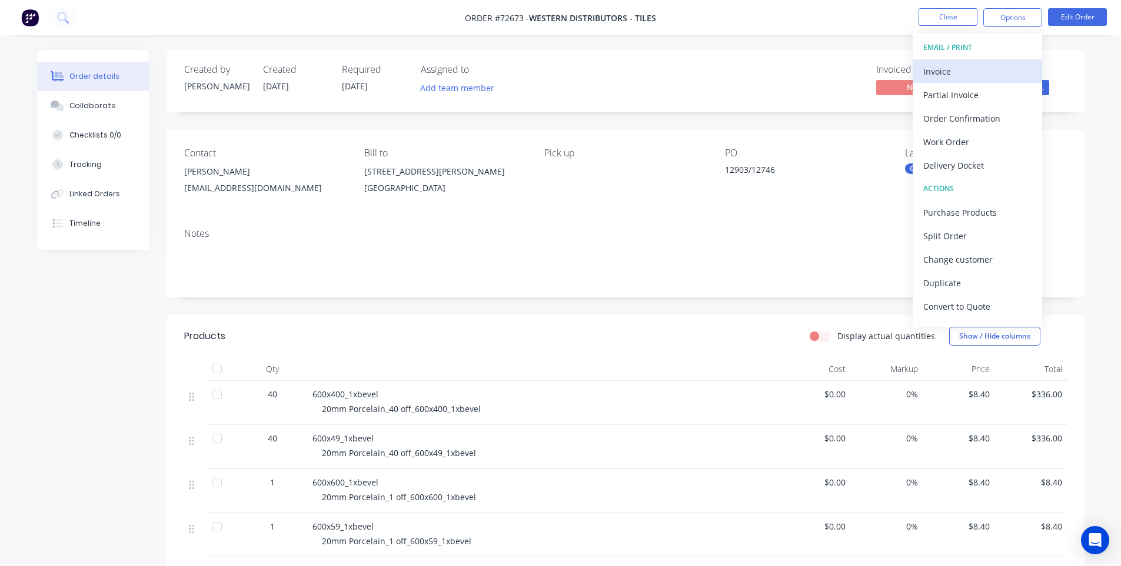
click at [988, 66] on div "Invoice" at bounding box center [977, 71] width 108 height 17
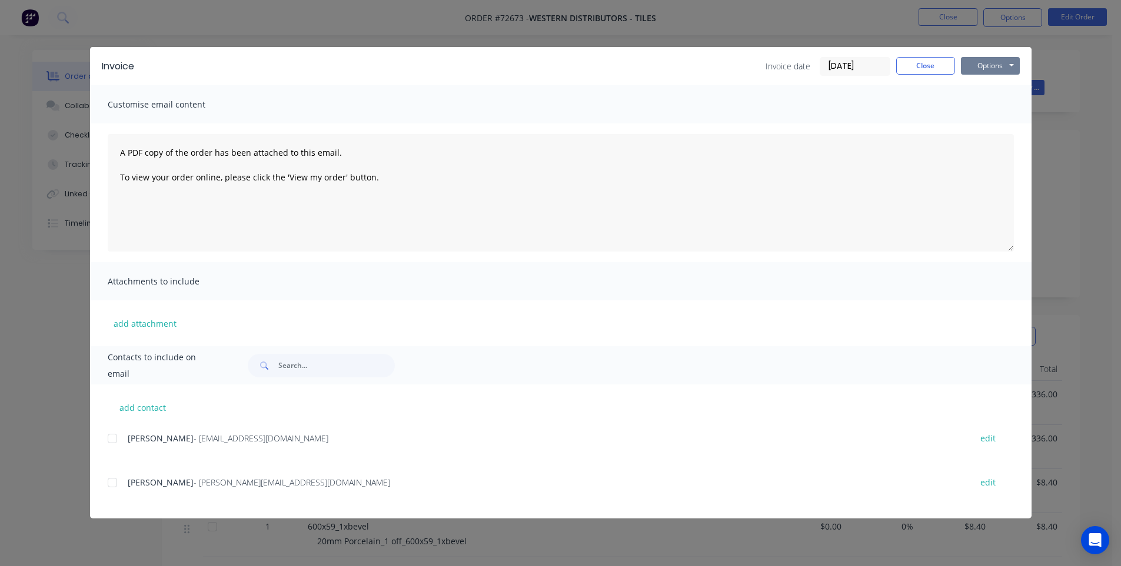
click at [989, 70] on button "Options" at bounding box center [990, 66] width 59 height 18
click at [981, 109] on button "Print" at bounding box center [998, 105] width 75 height 19
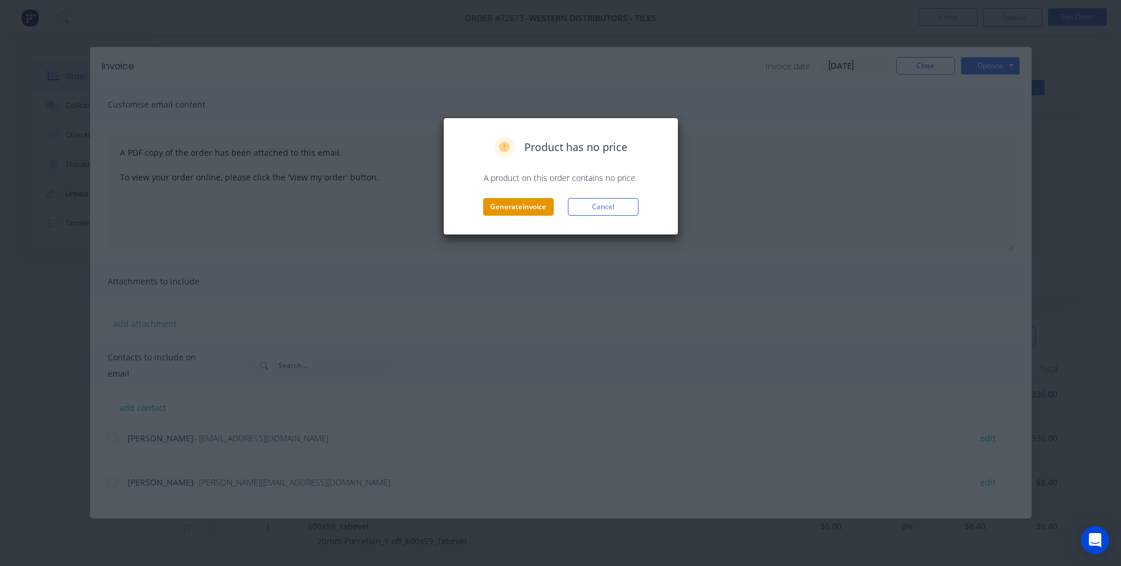
click at [513, 208] on button "Generate invoice" at bounding box center [518, 207] width 71 height 18
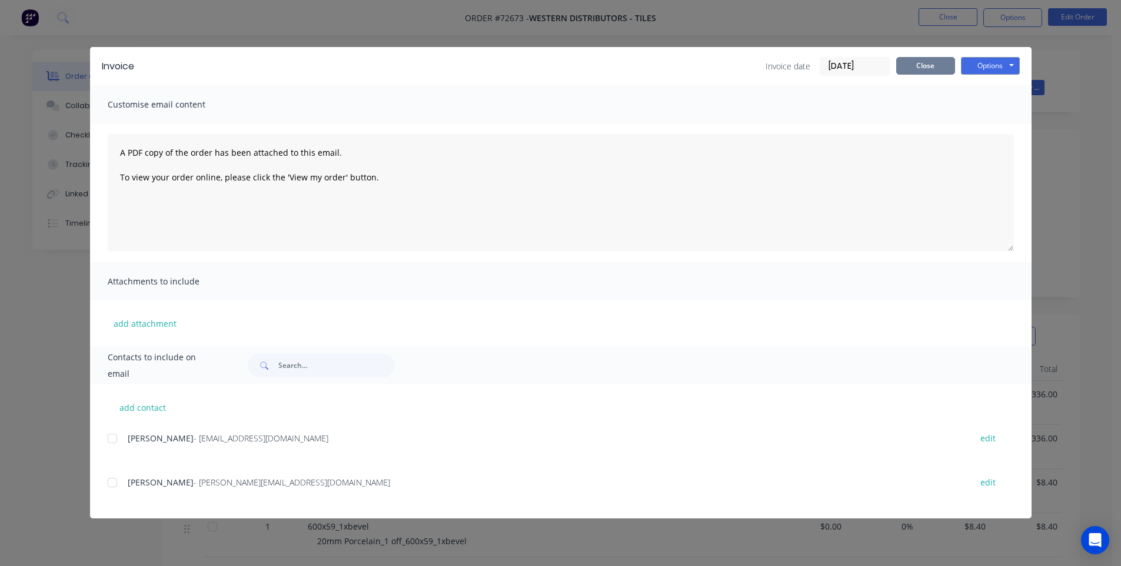
click at [909, 64] on button "Close" at bounding box center [925, 66] width 59 height 18
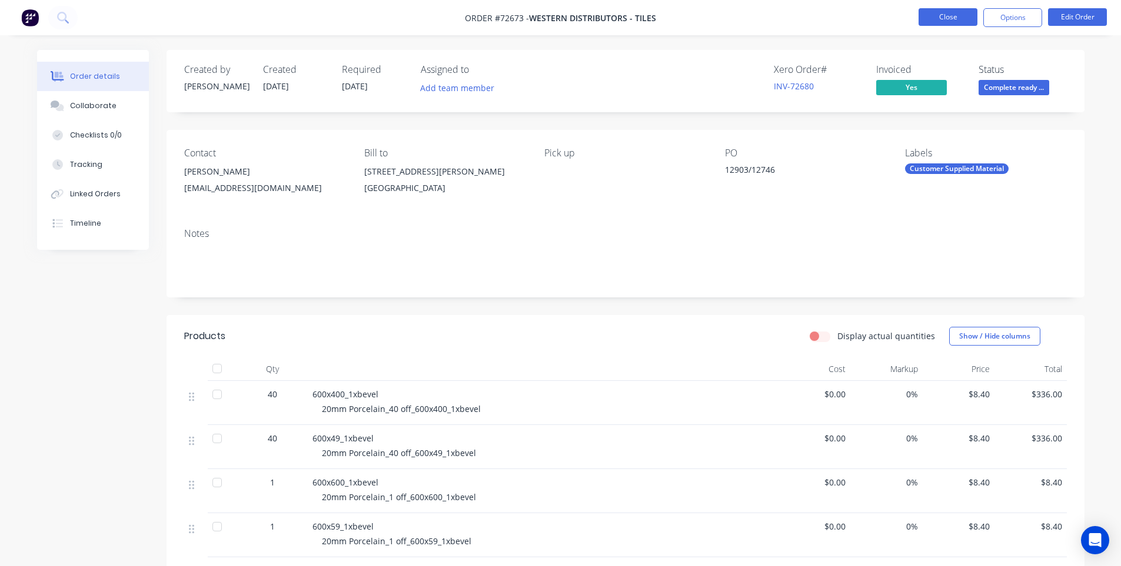
click at [948, 16] on button "Close" at bounding box center [947, 17] width 59 height 18
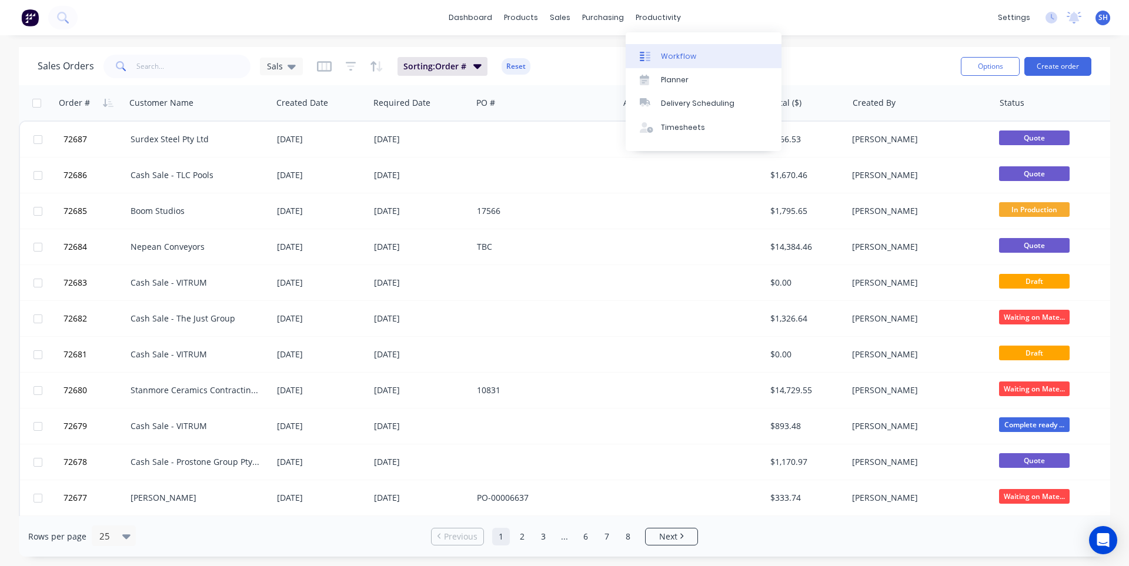
click at [672, 51] on div "Workflow" at bounding box center [678, 56] width 35 height 11
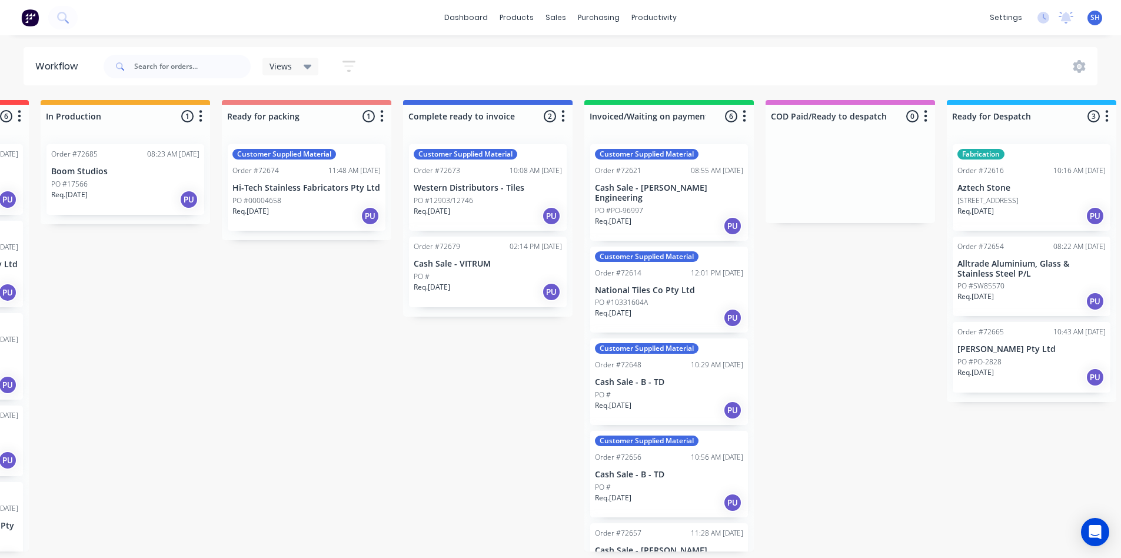
scroll to position [0, 711]
click at [800, 538] on div "Submitted 1 Status colour #273444 hex #273444 Save Cancel Summaries Total order…" at bounding box center [347, 325] width 2132 height 451
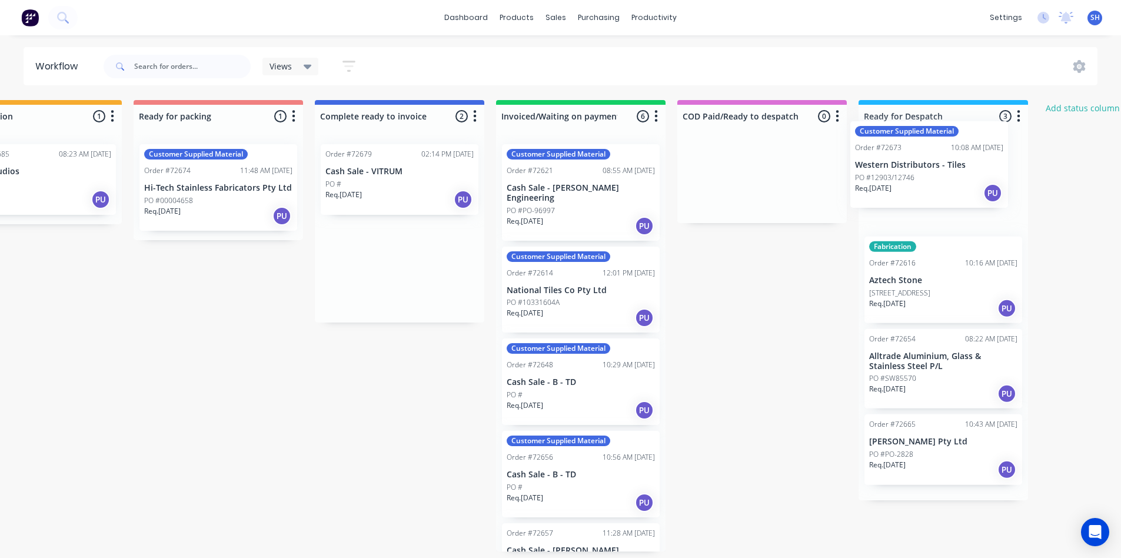
scroll to position [0, 818]
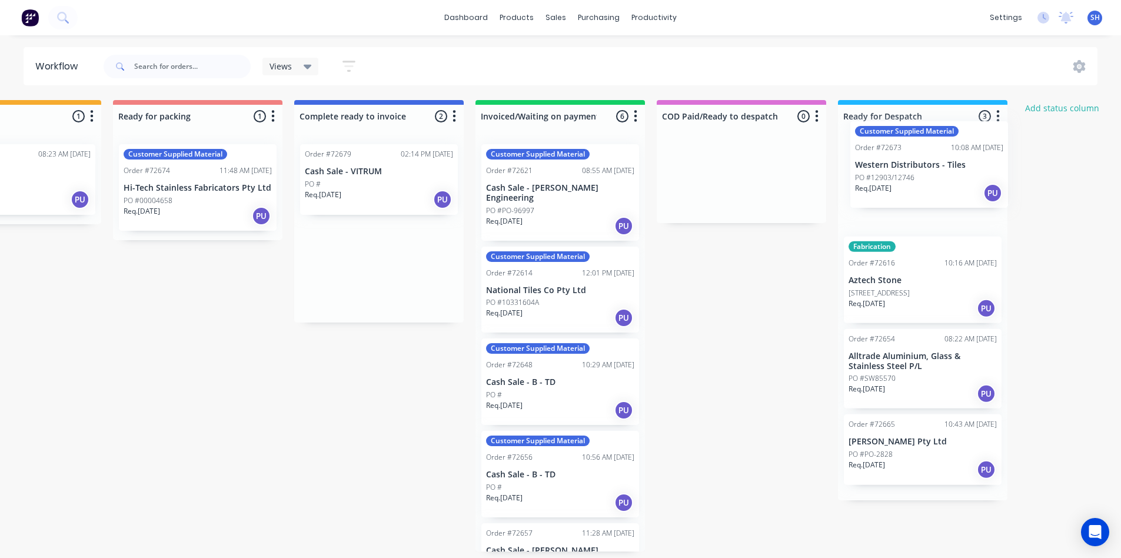
drag, startPoint x: 504, startPoint y: 206, endPoint x: 949, endPoint y: 185, distance: 445.7
click at [949, 185] on div "Submitted 1 Status colour #273444 hex #273444 Save Cancel Summaries Total order…" at bounding box center [239, 325] width 2132 height 451
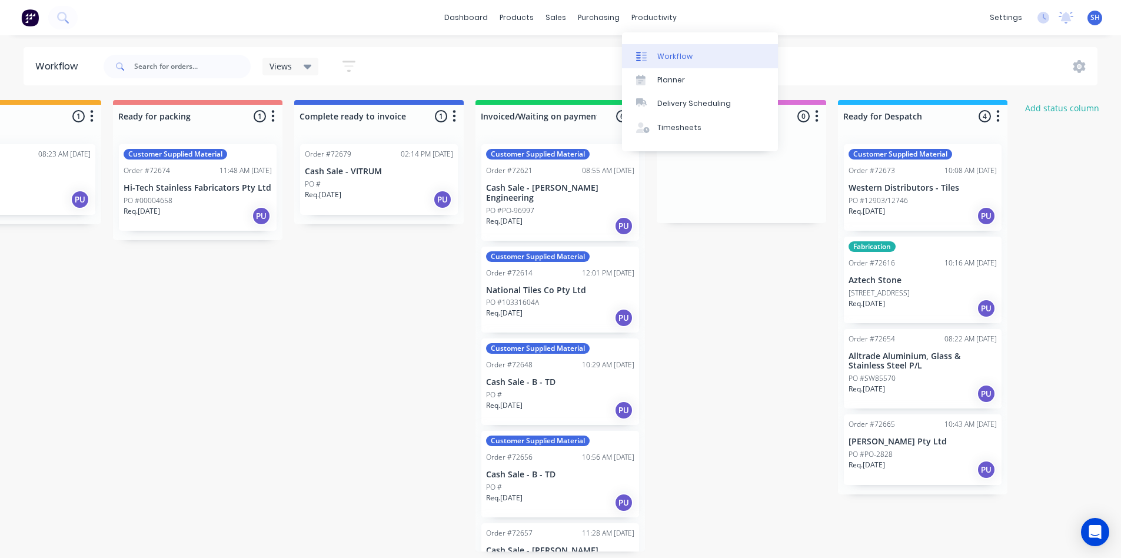
click at [663, 51] on div "Workflow" at bounding box center [674, 56] width 35 height 11
click at [662, 52] on div "Workflow" at bounding box center [674, 56] width 35 height 11
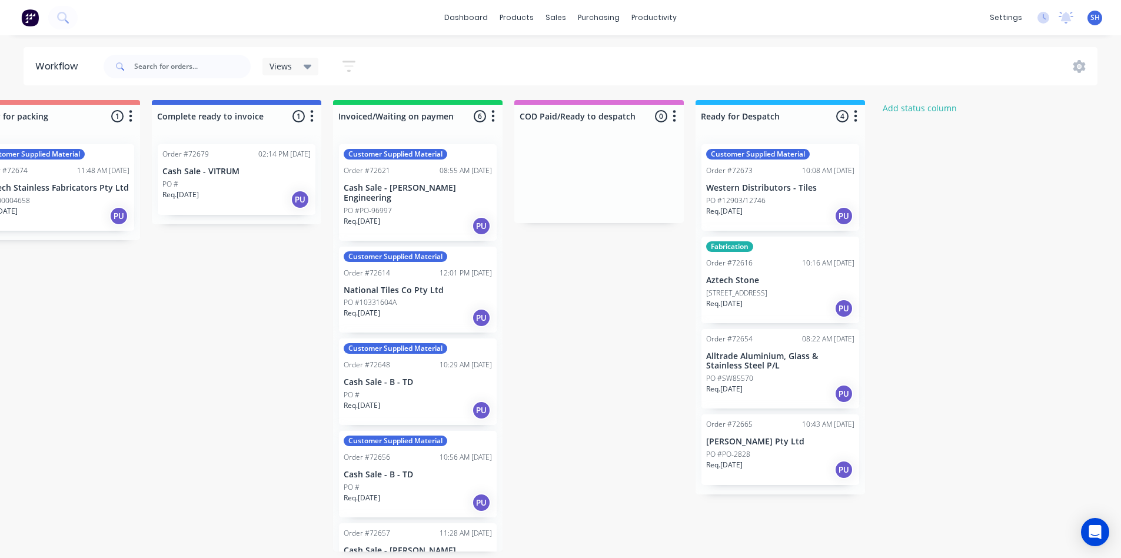
scroll to position [0, 964]
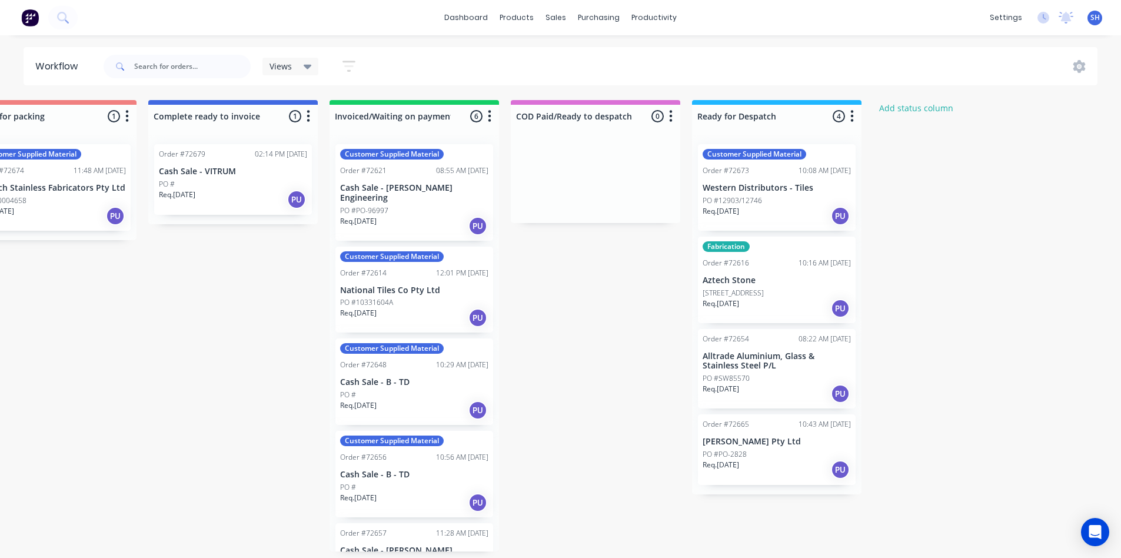
click at [715, 551] on div "Submitted 1 Status colour #273444 hex #273444 Save Cancel Summaries Total order…" at bounding box center [93, 325] width 2132 height 451
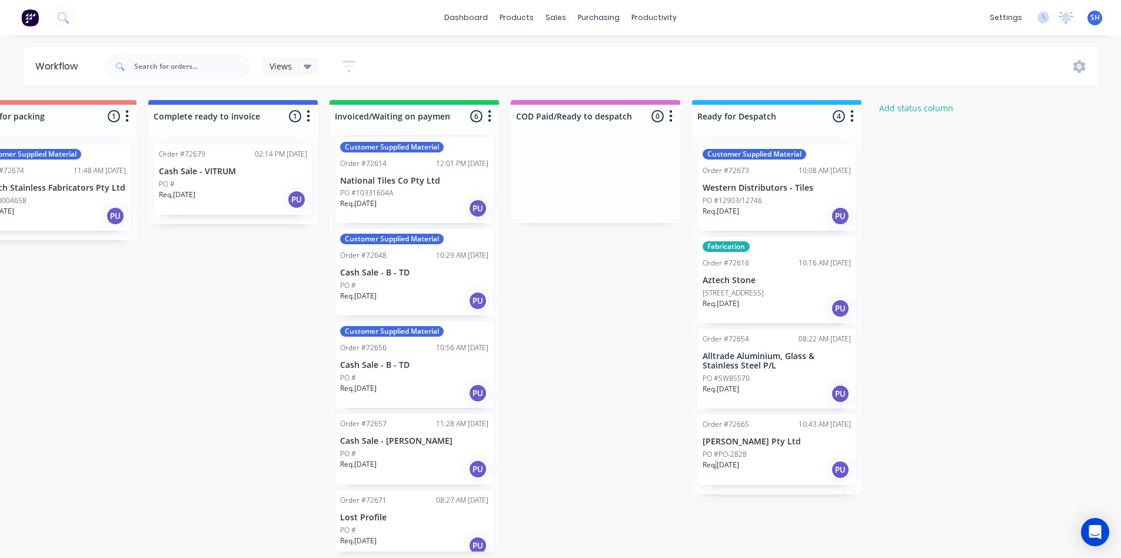
scroll to position [2, 964]
drag, startPoint x: 433, startPoint y: 440, endPoint x: 606, endPoint y: 173, distance: 318.5
click at [606, 173] on div "Submitted 1 Status colour #273444 hex #273444 Save Cancel Summaries Total order…" at bounding box center [93, 325] width 2132 height 451
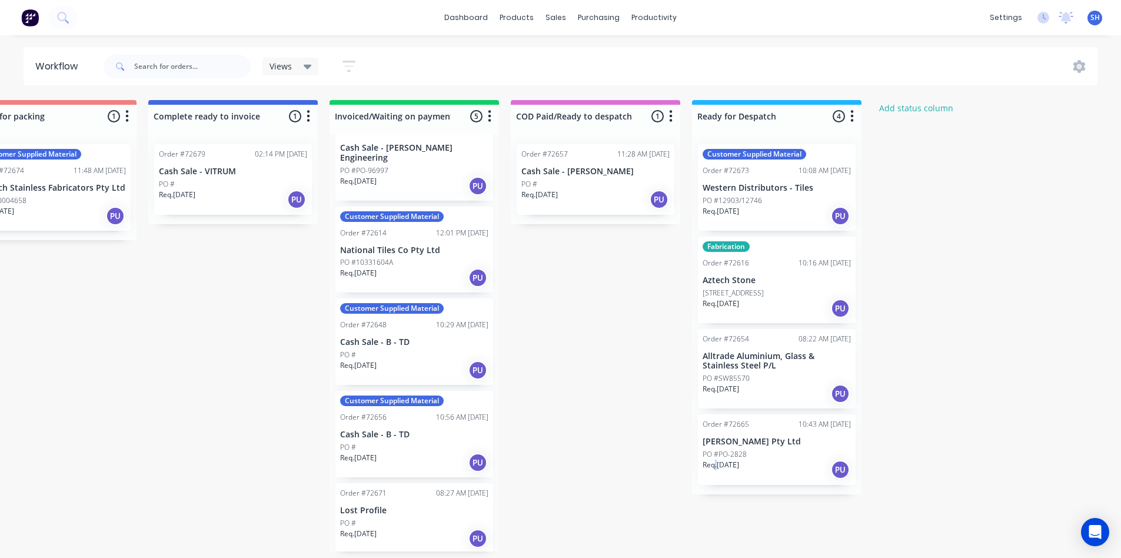
scroll to position [33, 0]
